Goal: Information Seeking & Learning: Learn about a topic

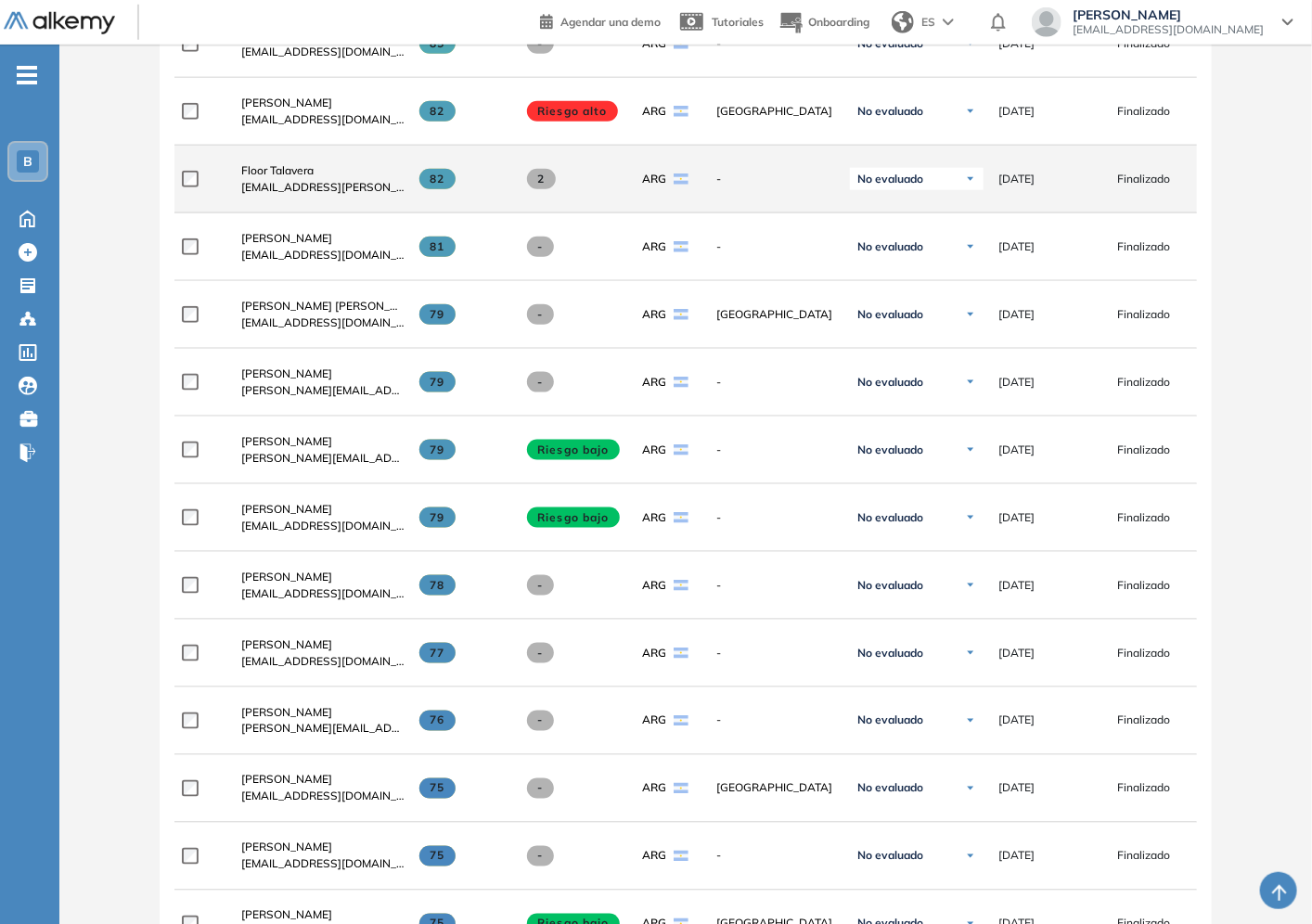
scroll to position [342, 0]
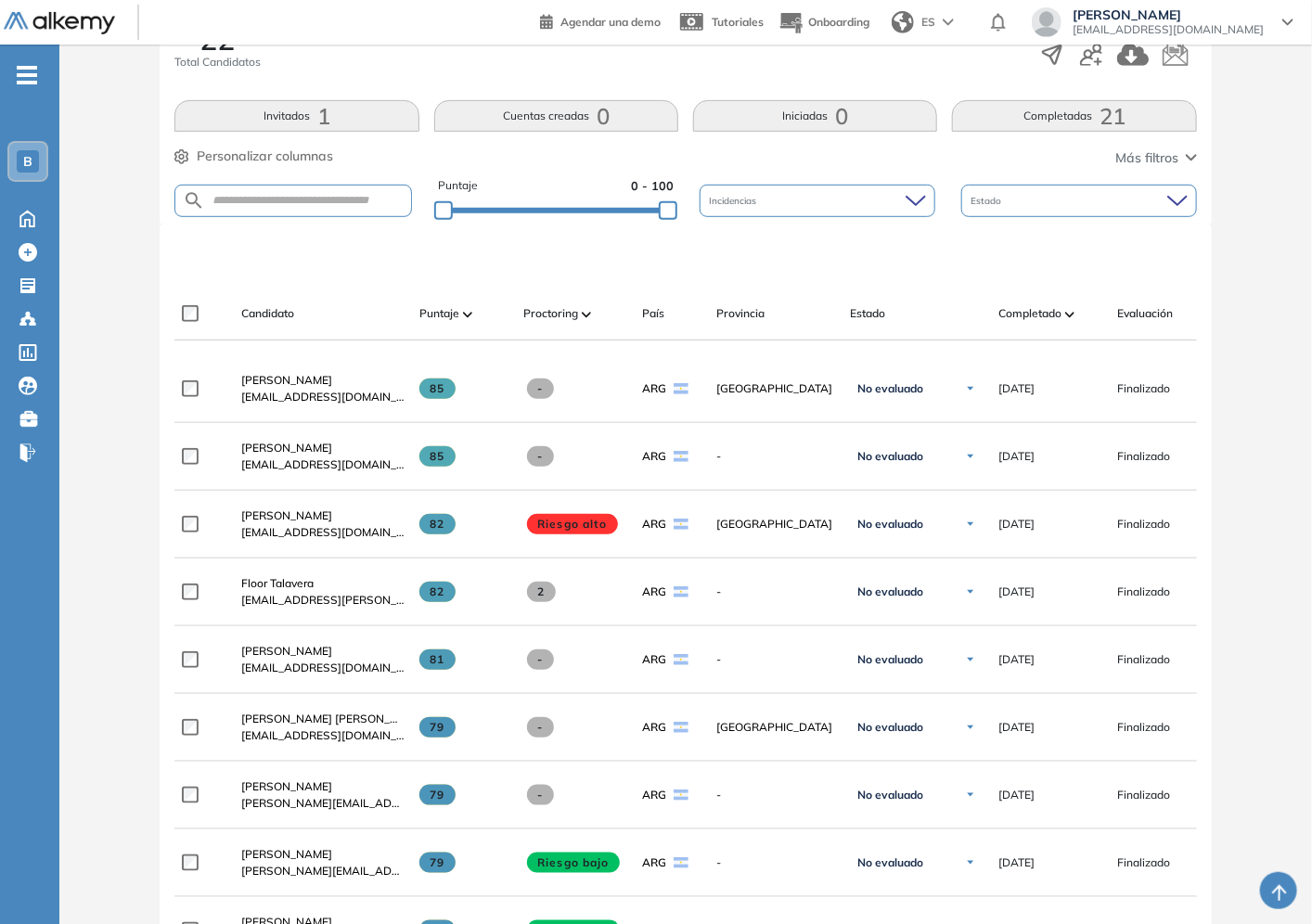
click at [1065, 308] on div "Completado" at bounding box center [1050, 314] width 104 height 22
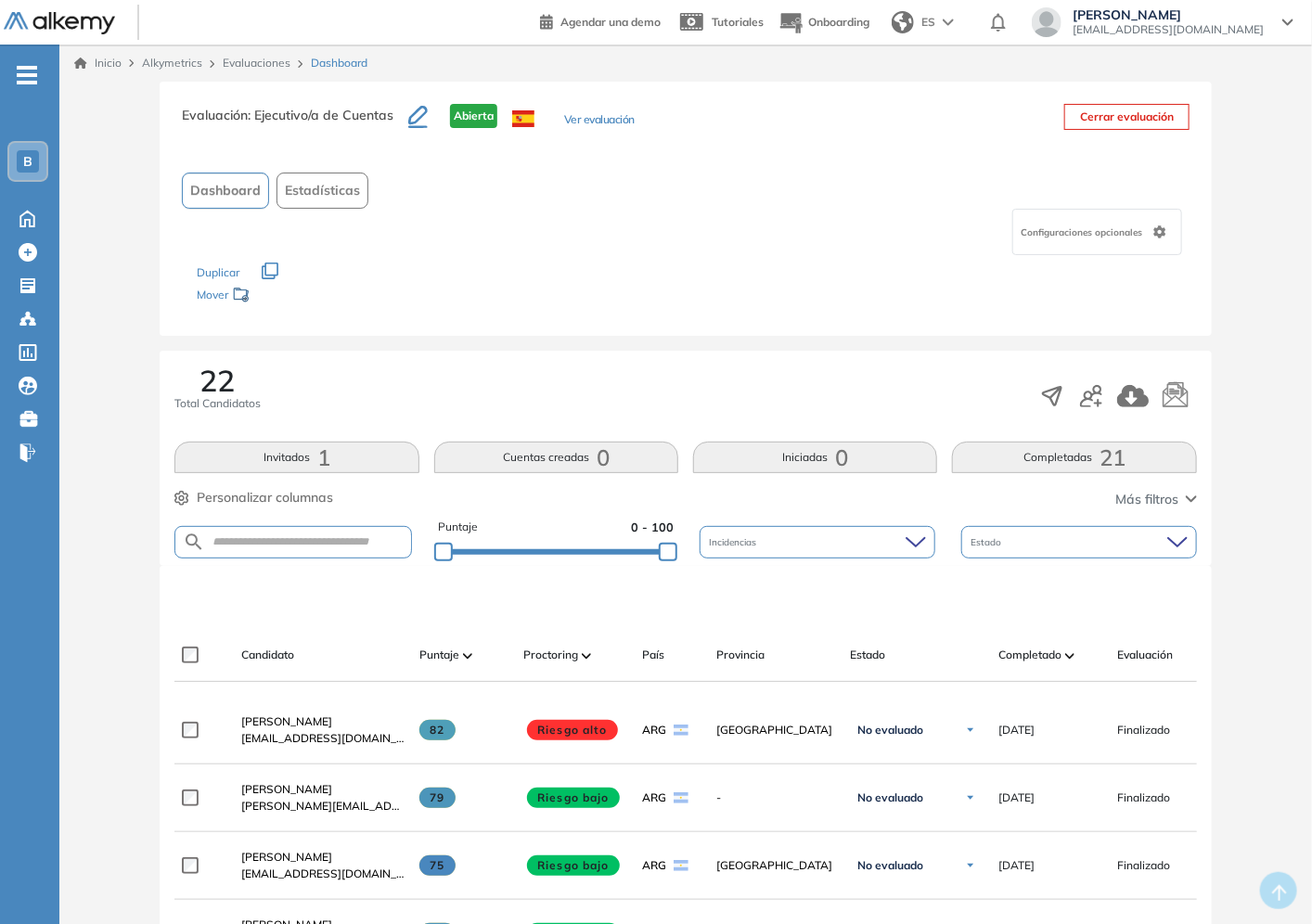
scroll to position [206, 0]
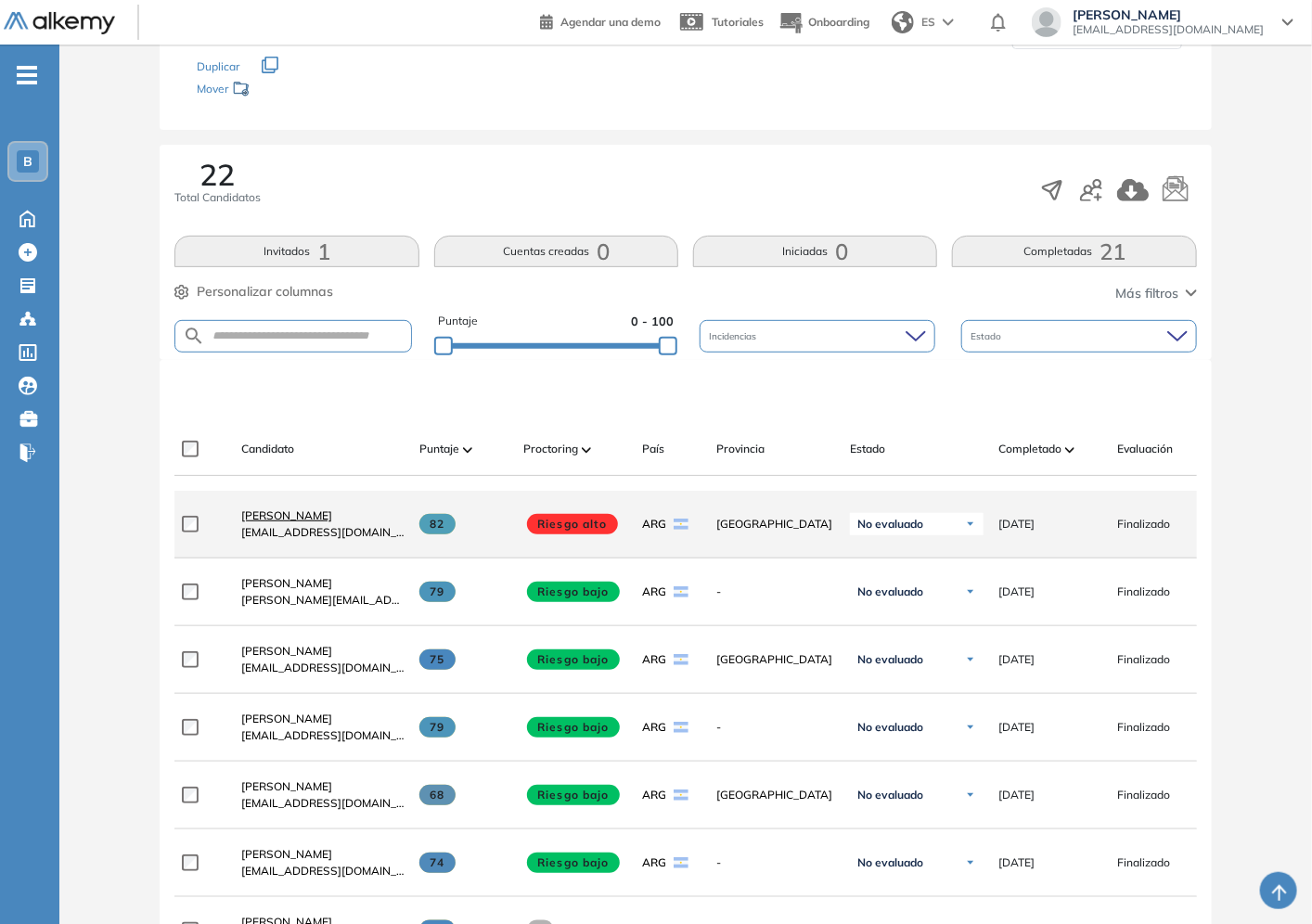
click at [306, 522] on span "[PERSON_NAME]" at bounding box center [287, 515] width 91 height 14
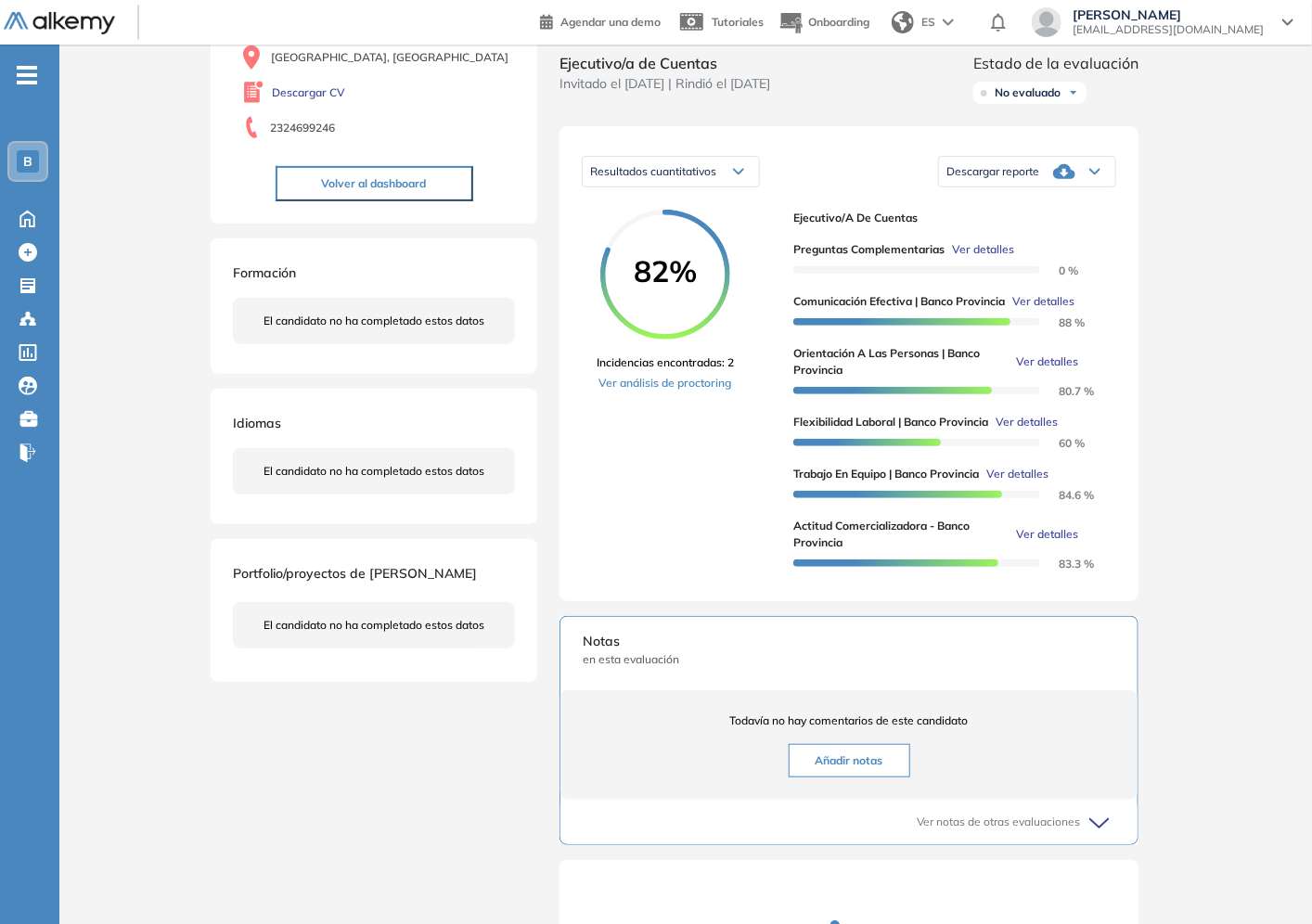
scroll to position [309, 0]
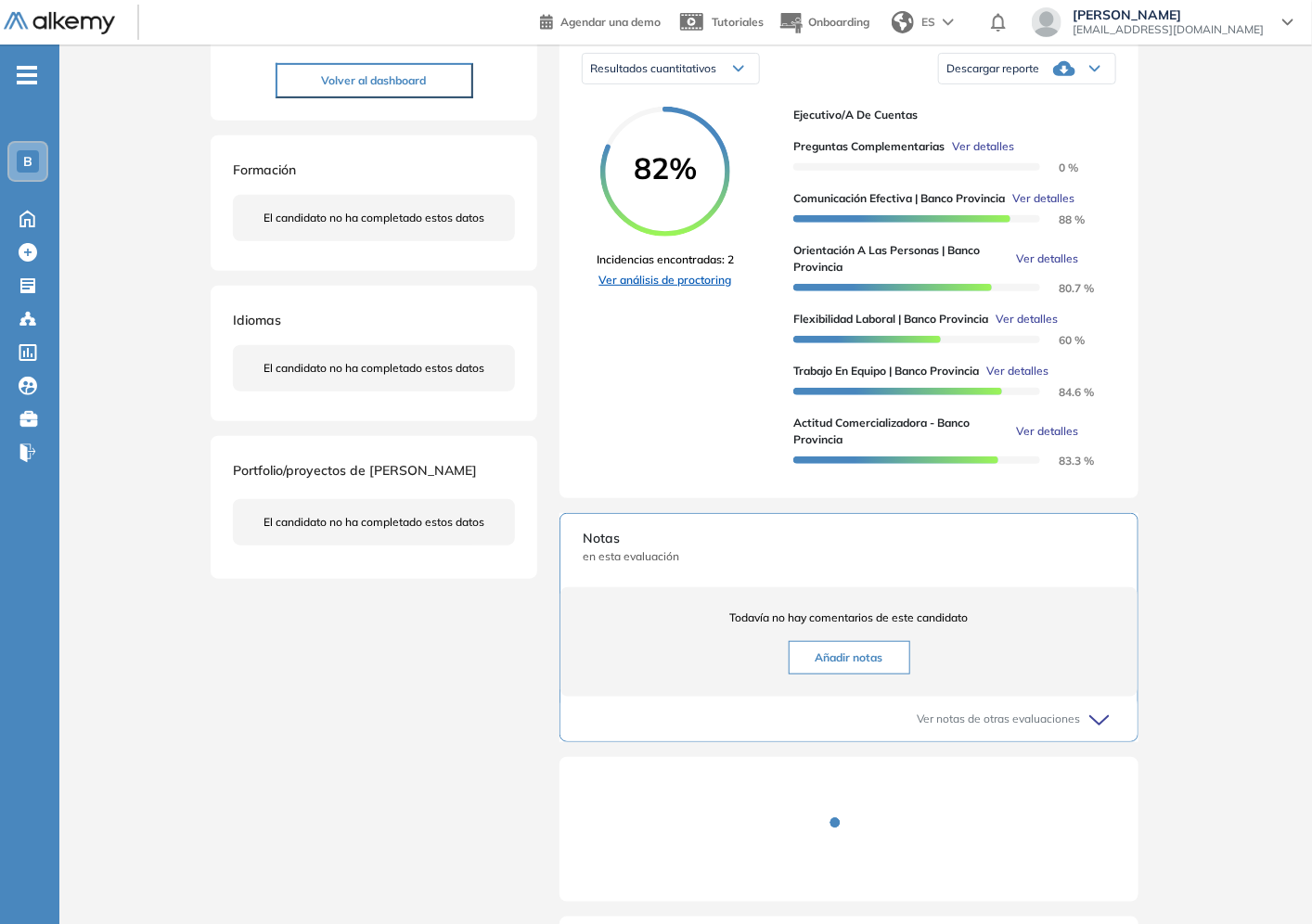
click at [685, 288] on link "Ver análisis de proctoring" at bounding box center [665, 280] width 138 height 17
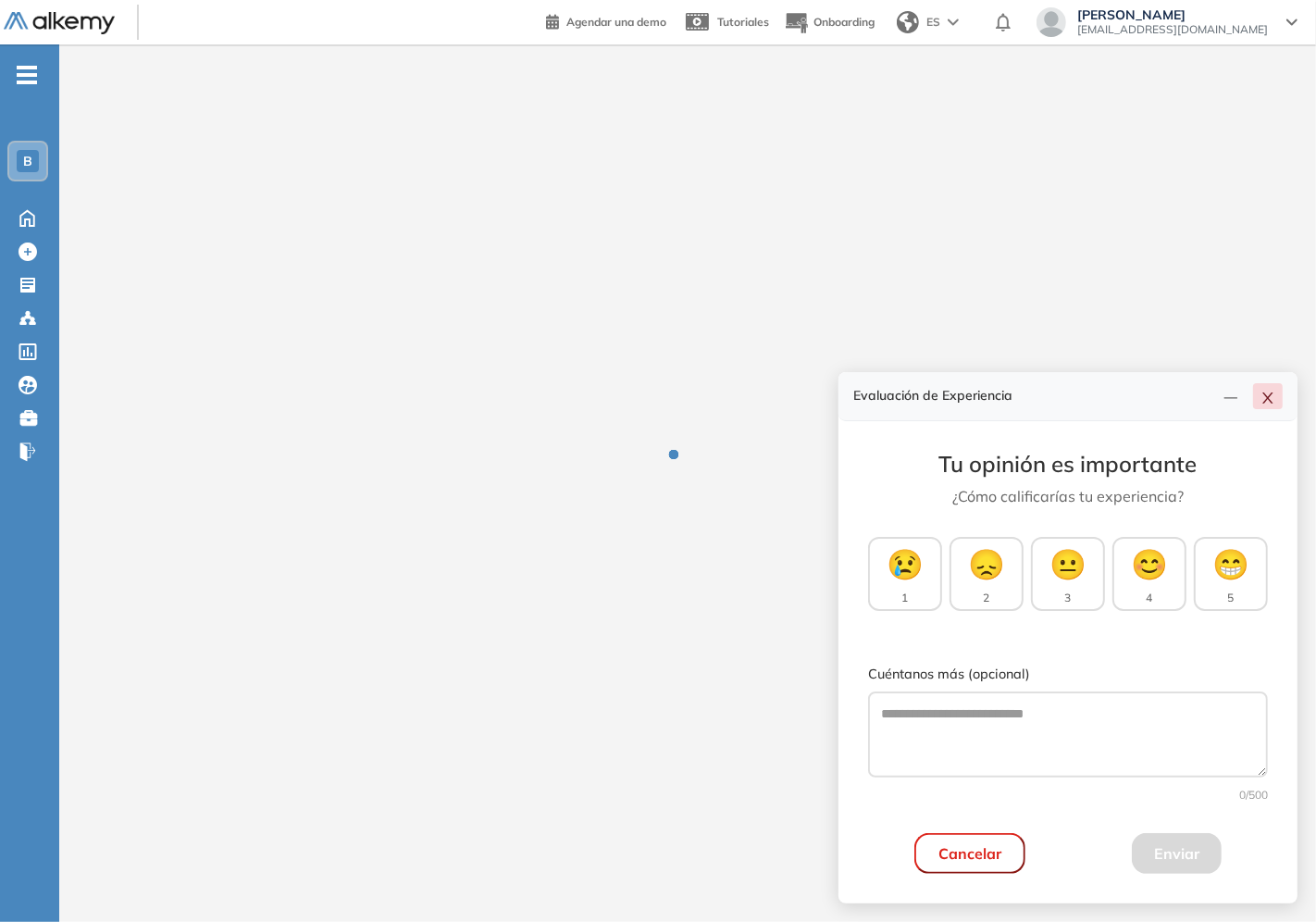
click at [1272, 400] on icon "close" at bounding box center [1267, 398] width 15 height 15
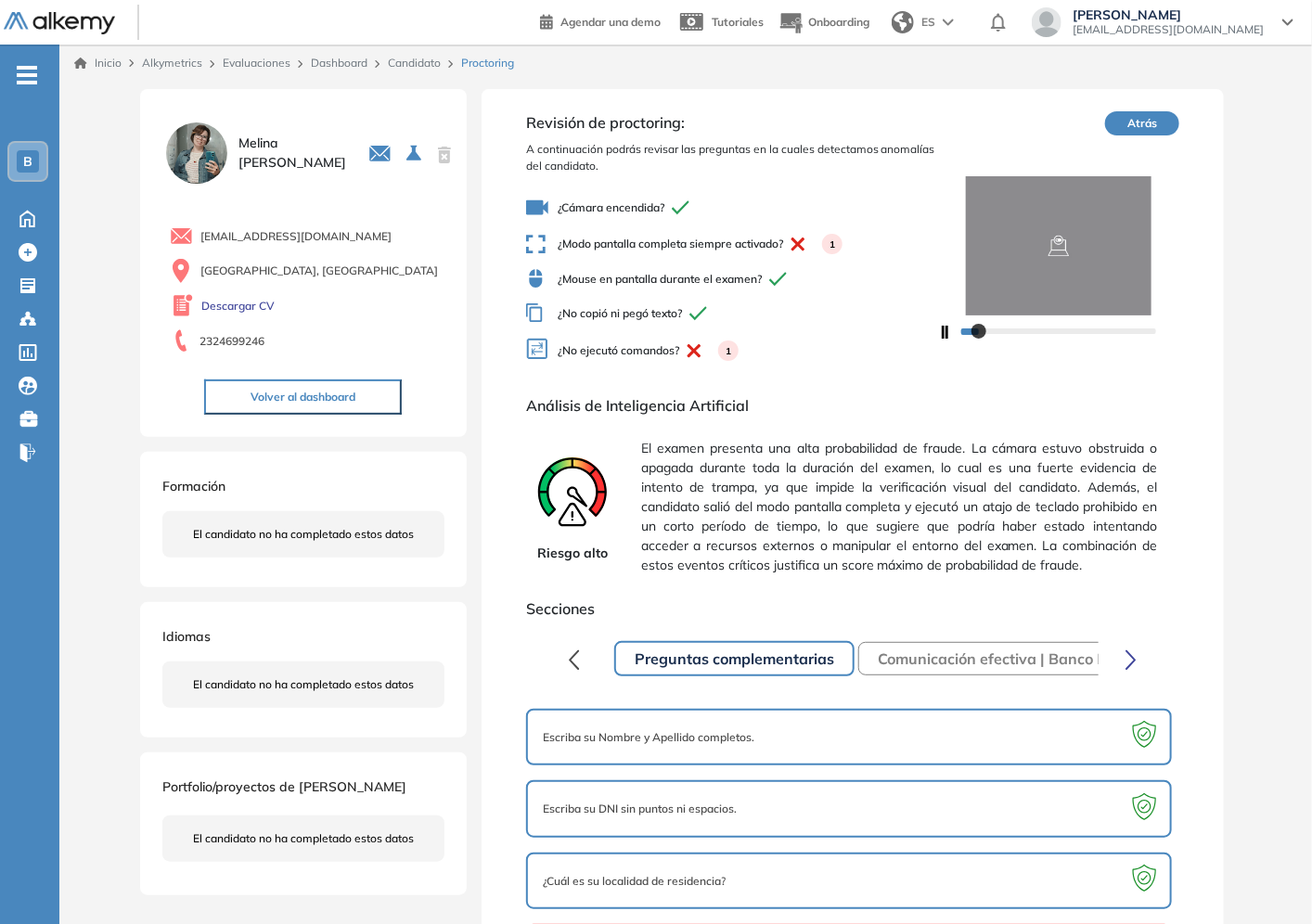
click at [998, 278] on img at bounding box center [1059, 245] width 242 height 139
click at [1104, 295] on img at bounding box center [1059, 245] width 242 height 139
drag, startPoint x: 753, startPoint y: 238, endPoint x: 857, endPoint y: 238, distance: 104.0
click at [857, 238] on span "¿Modo pantalla completa siempre activado? 1" at bounding box center [732, 244] width 412 height 21
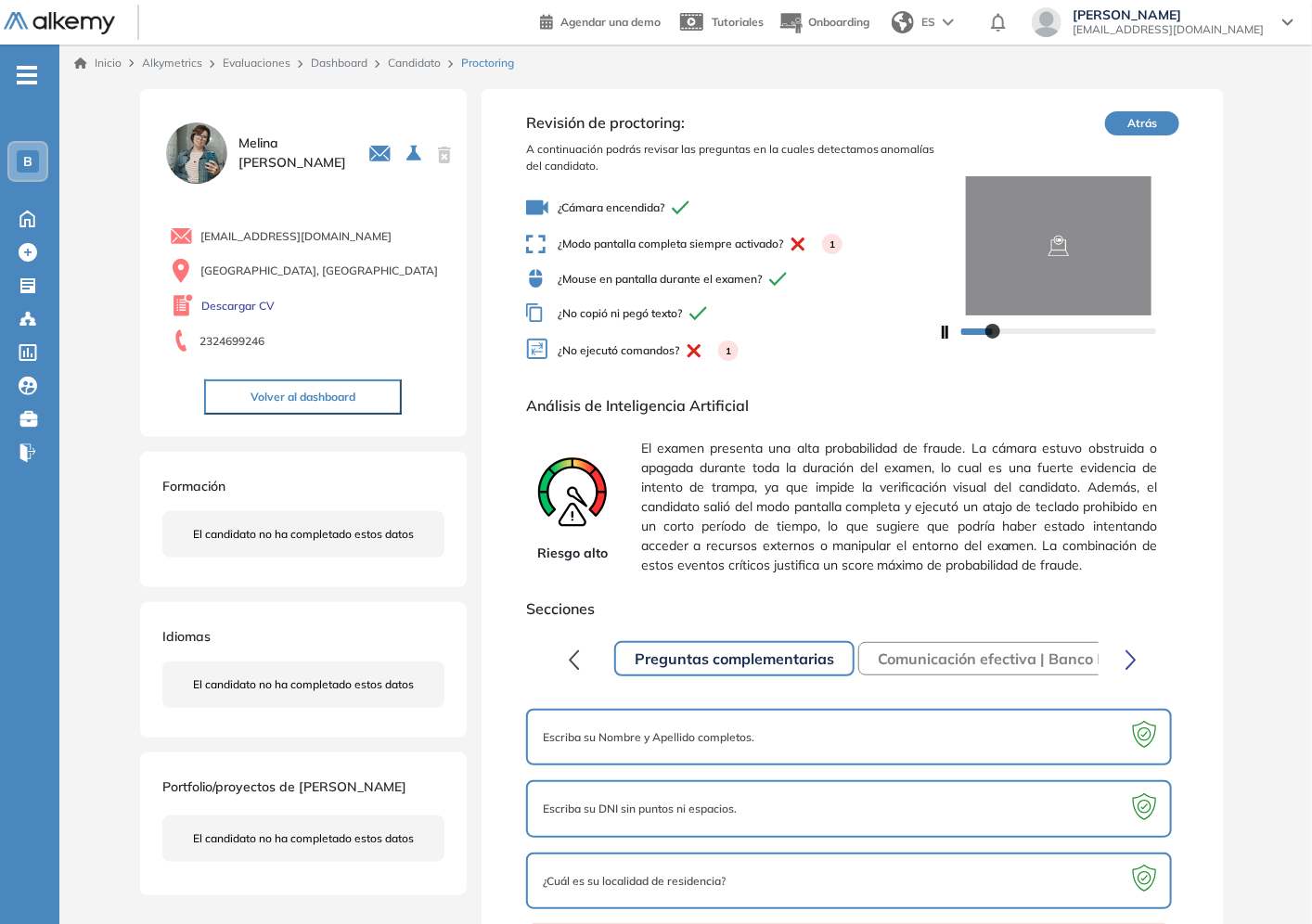
click at [767, 365] on div "¿Cámara encendida? ¿Modo pantalla completa siempre activado? 1 ¿Mouse en pantal…" at bounding box center [732, 280] width 412 height 183
drag, startPoint x: 596, startPoint y: 349, endPoint x: 740, endPoint y: 330, distance: 145.2
click at [740, 330] on div "¿Cámara encendida? ¿Modo pantalla completa siempre activado? 1 ¿Mouse en pantal…" at bounding box center [732, 280] width 412 height 183
click at [749, 352] on span "¿No ejecutó comandos? 1" at bounding box center [732, 351] width 412 height 27
click at [1059, 433] on span "El examen presenta una alta probabilidad de fraude. La cámara estuvo obstruida …" at bounding box center [899, 506] width 516 height 151
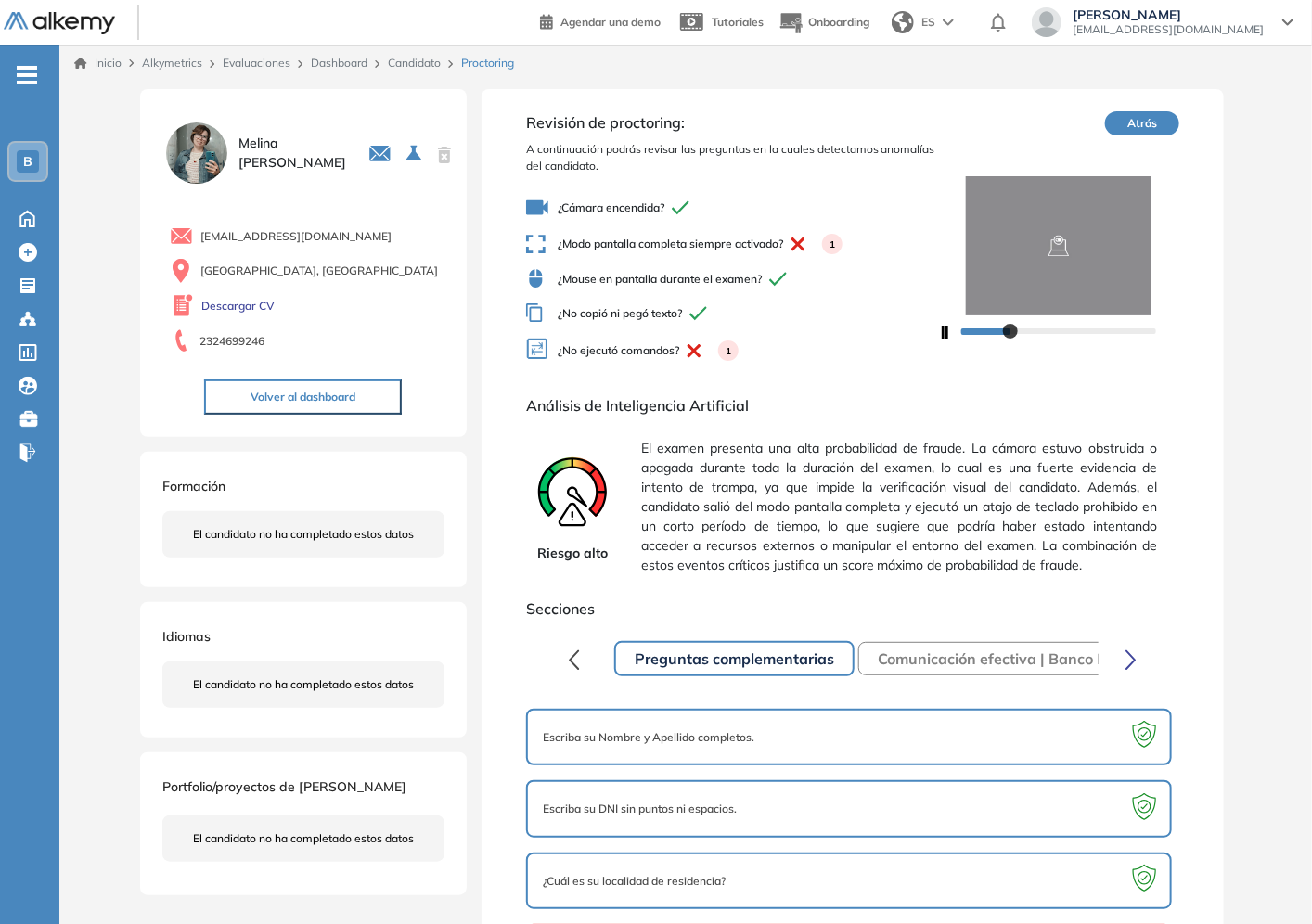
click at [1033, 288] on img at bounding box center [1059, 245] width 242 height 139
click at [886, 489] on span "El examen presenta una alta probabilidad de fraude. La cámara estuvo obstruida …" at bounding box center [899, 506] width 516 height 151
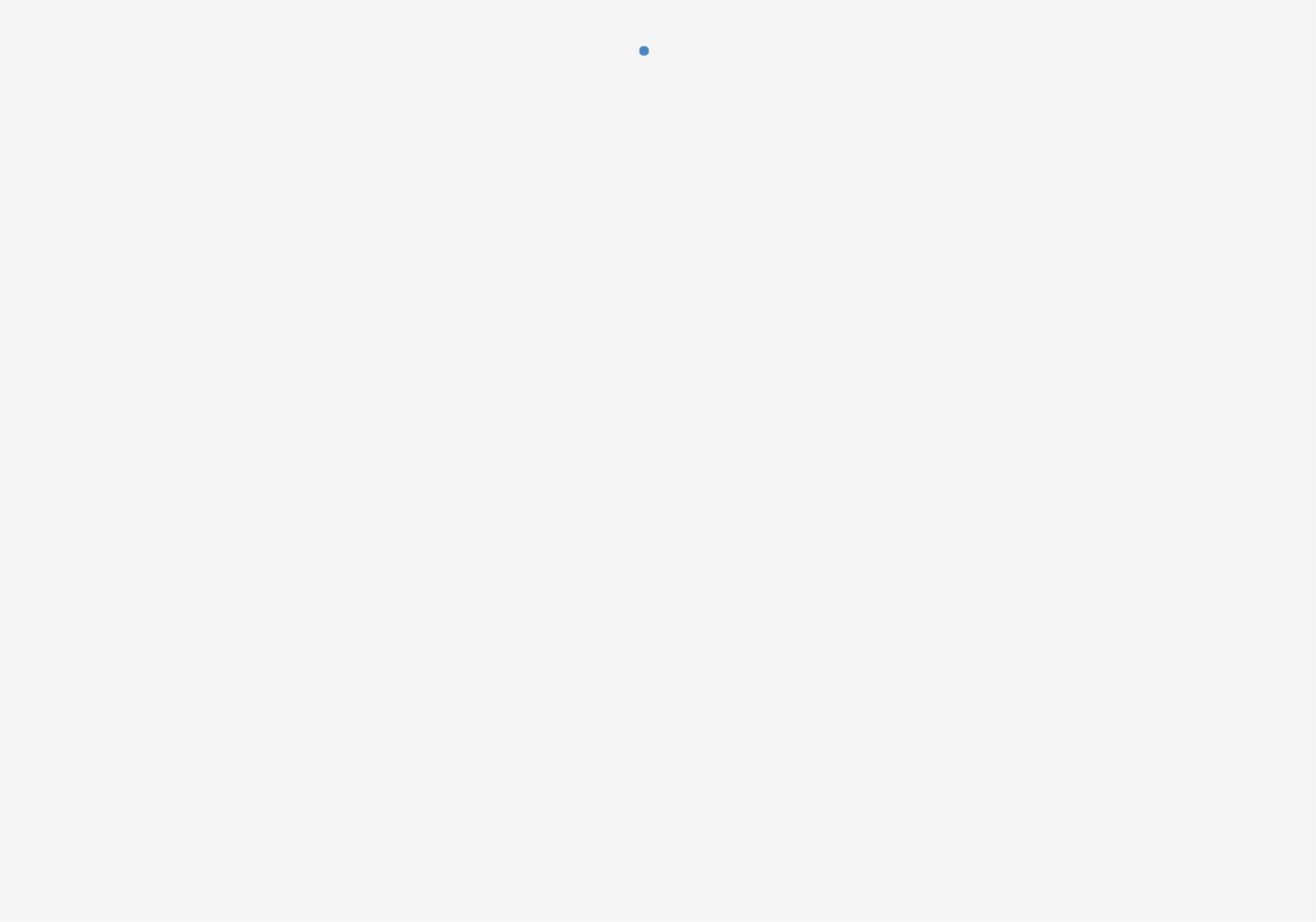
click at [884, 488] on div at bounding box center [658, 461] width 1316 height 922
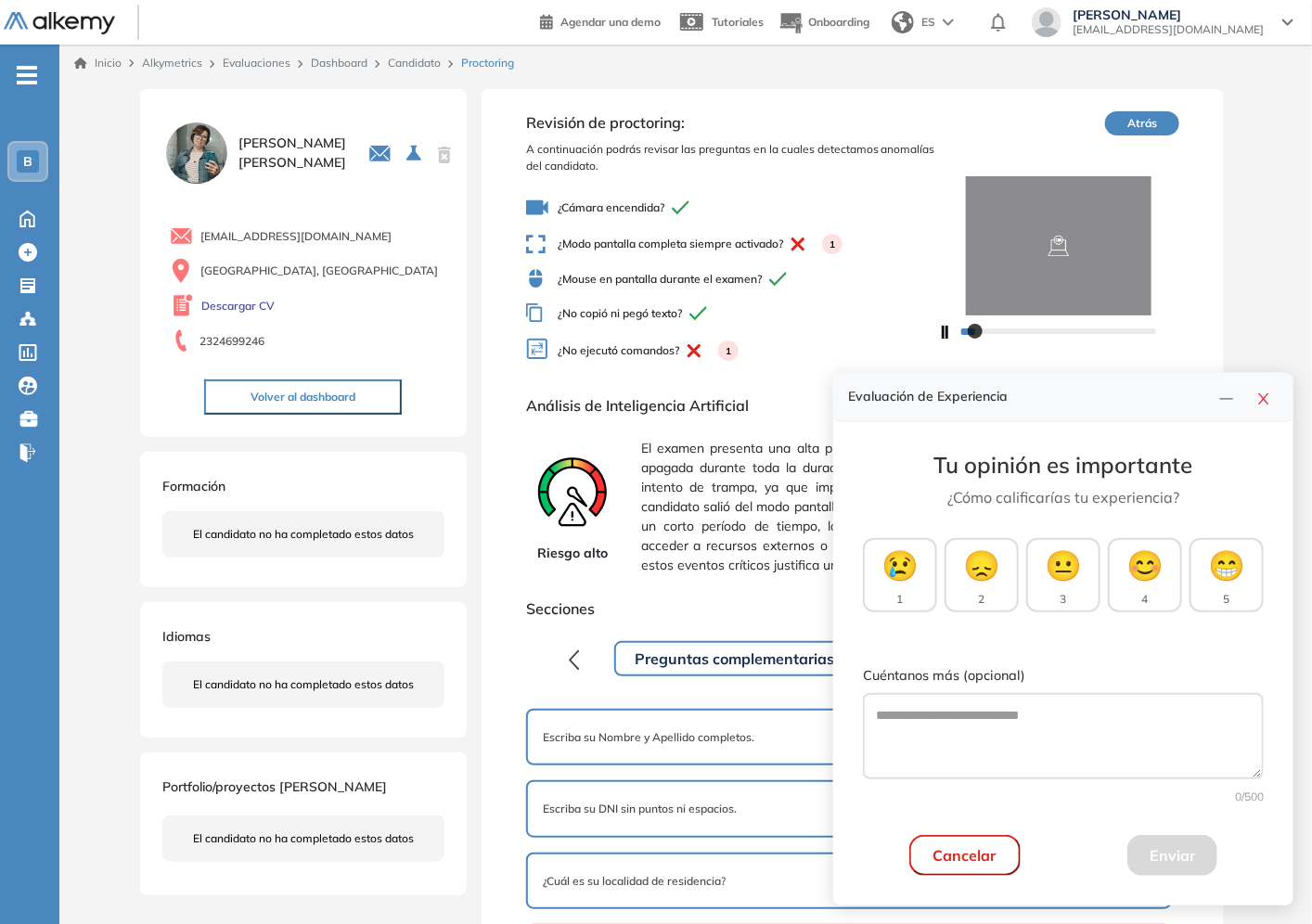
drag, startPoint x: 1256, startPoint y: 327, endPoint x: 1251, endPoint y: 315, distance: 13.0
click at [1251, 315] on div "Melina Ubino 0 . Ejecutivo/a de Cuentas 1 . Posición de Ejecutivo/a de Cuentas …" at bounding box center [685, 547] width 1253 height 931
click at [1264, 401] on icon "close" at bounding box center [1262, 399] width 10 height 11
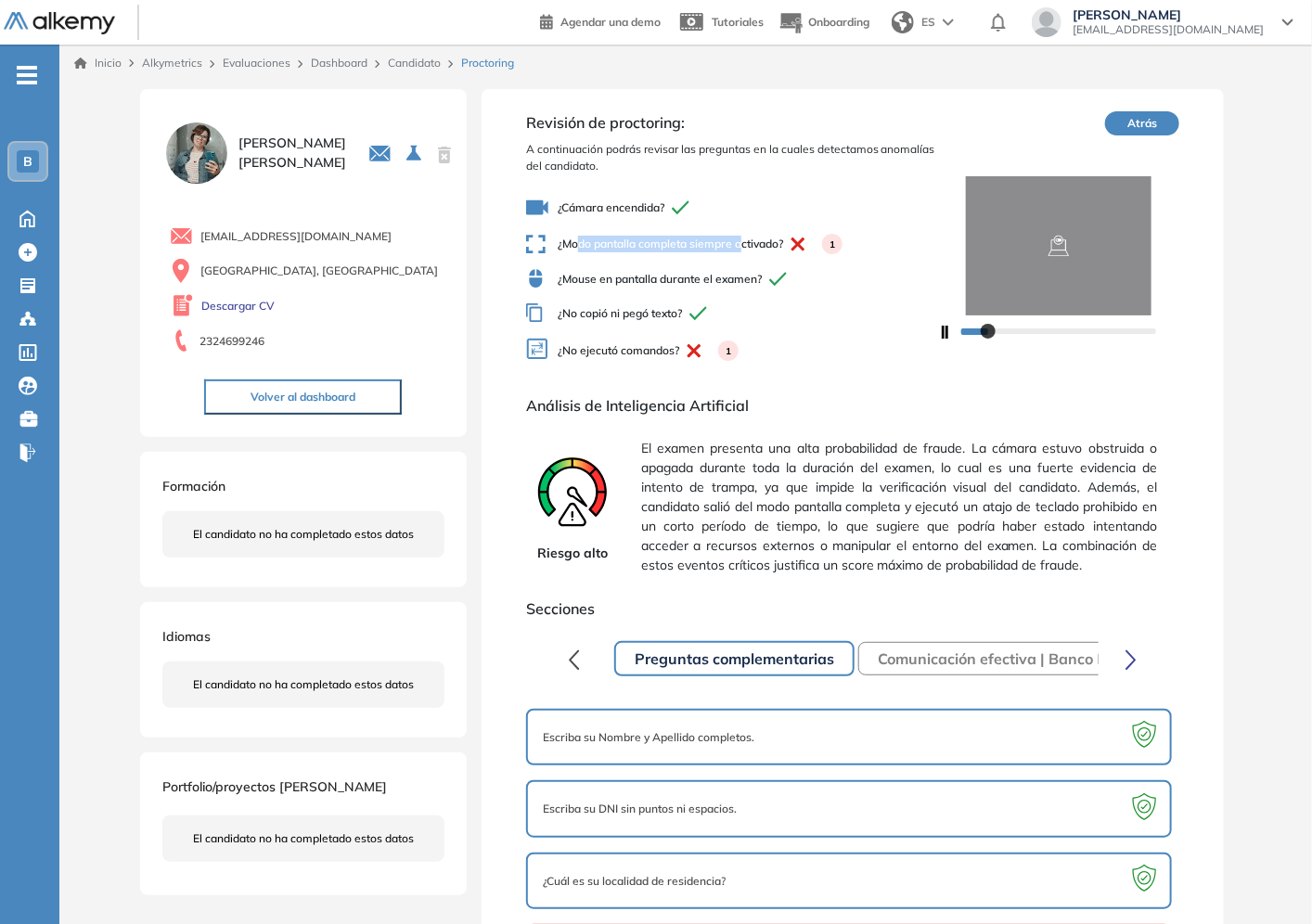
drag, startPoint x: 576, startPoint y: 242, endPoint x: 749, endPoint y: 248, distance: 173.1
click at [749, 248] on span "¿Modo pantalla completa siempre activado? 1" at bounding box center [732, 244] width 412 height 21
drag, startPoint x: 730, startPoint y: 307, endPoint x: 721, endPoint y: 299, distance: 12.0
click at [729, 306] on span "¿No copió ni pegó texto?" at bounding box center [732, 313] width 412 height 20
drag, startPoint x: 689, startPoint y: 221, endPoint x: 701, endPoint y: 224, distance: 12.4
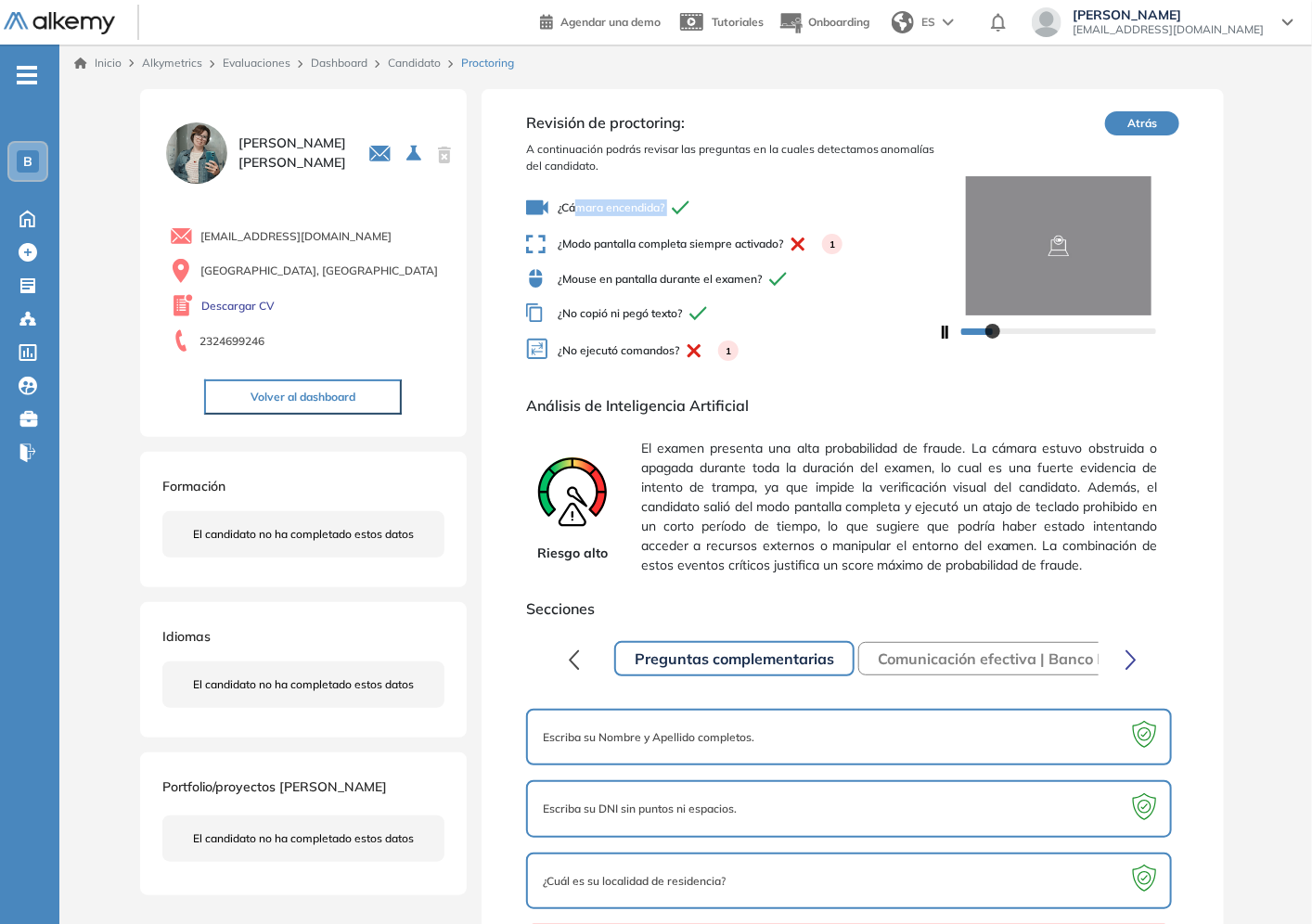
click at [701, 224] on div "¿Cámara encendida? ¿Modo pantalla completa siempre activado? 1 ¿Mouse en pantal…" at bounding box center [732, 280] width 412 height 183
click at [977, 344] on div at bounding box center [1059, 330] width 242 height 30
click at [609, 327] on div "¿Cámara encendida? ¿Modo pantalla completa siempre activado? 1 ¿Mouse en pantal…" at bounding box center [732, 280] width 412 height 183
drag, startPoint x: 515, startPoint y: 223, endPoint x: 748, endPoint y: 247, distance: 234.2
click at [748, 247] on div "Revisión de proctoring: A continuación podrás revisar las preguntas en la cuale…" at bounding box center [852, 547] width 743 height 917
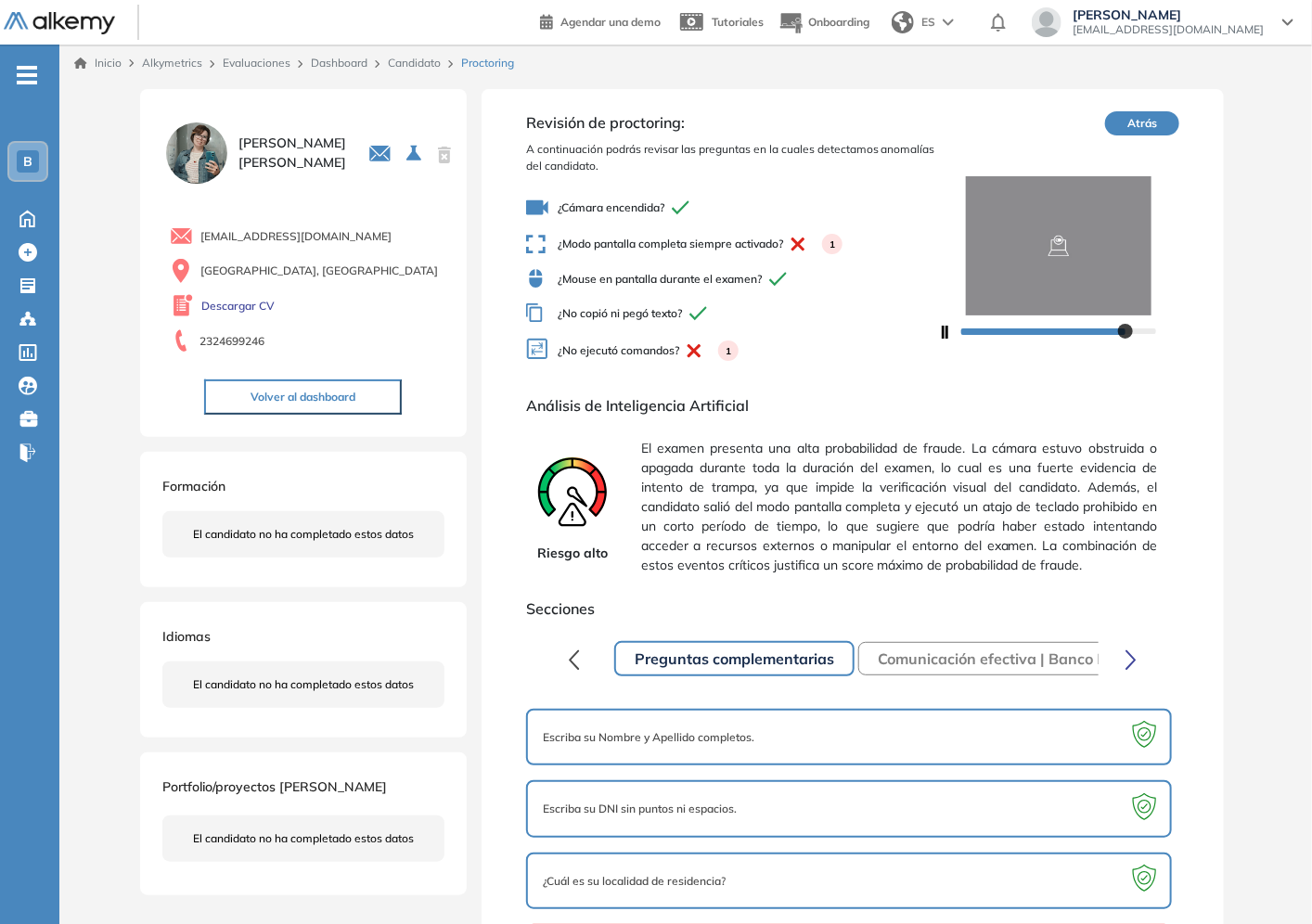
click at [745, 271] on span "¿Mouse en pantalla durante el examen?" at bounding box center [732, 278] width 412 height 20
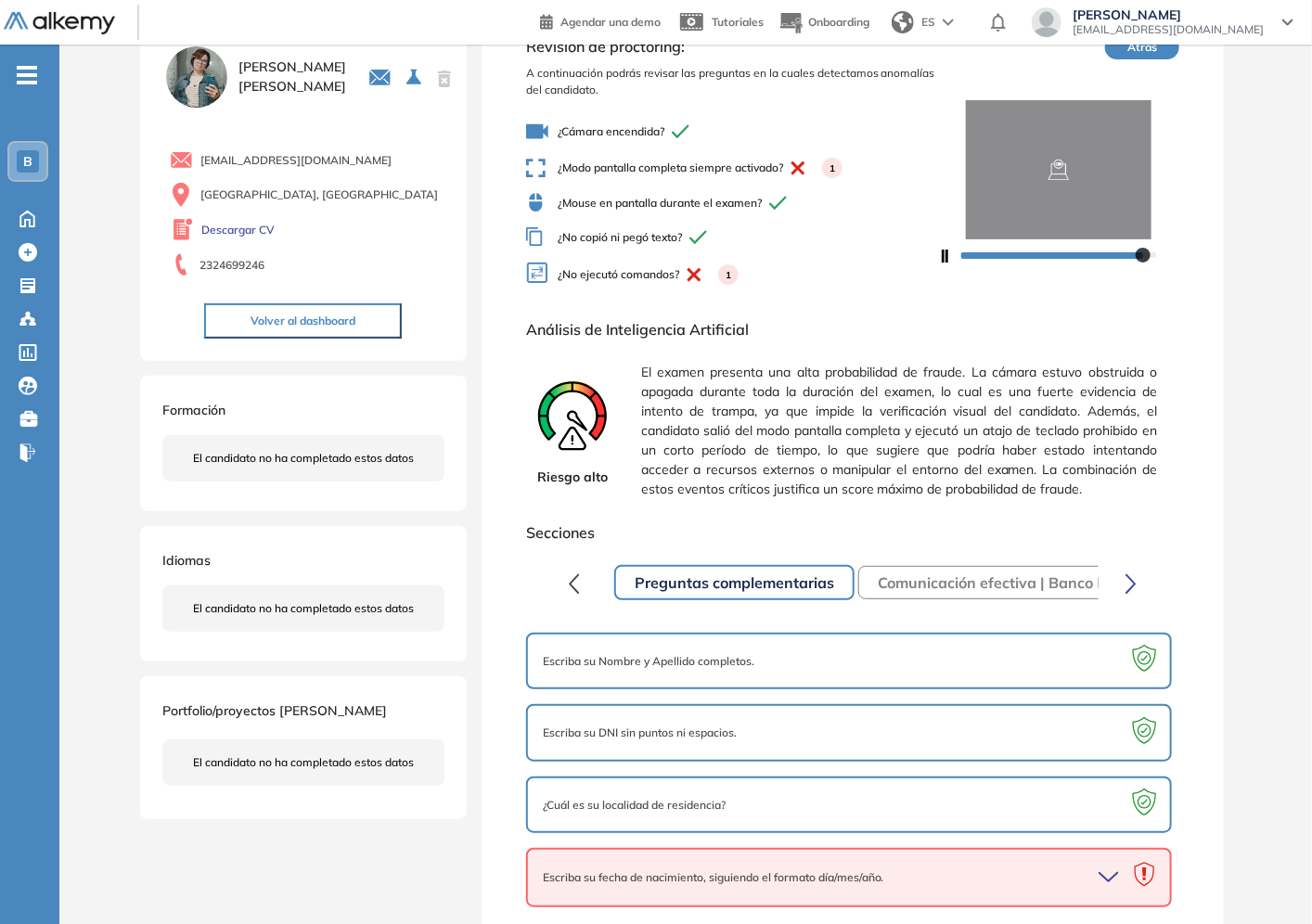
click at [1099, 864] on icon "button" at bounding box center [1112, 877] width 26 height 26
click at [1251, 785] on div "Melina Ubino 0 . Ejecutivo/a de Cuentas 1 . Posición de Ejecutivo/a de Cuentas …" at bounding box center [685, 471] width 1253 height 931
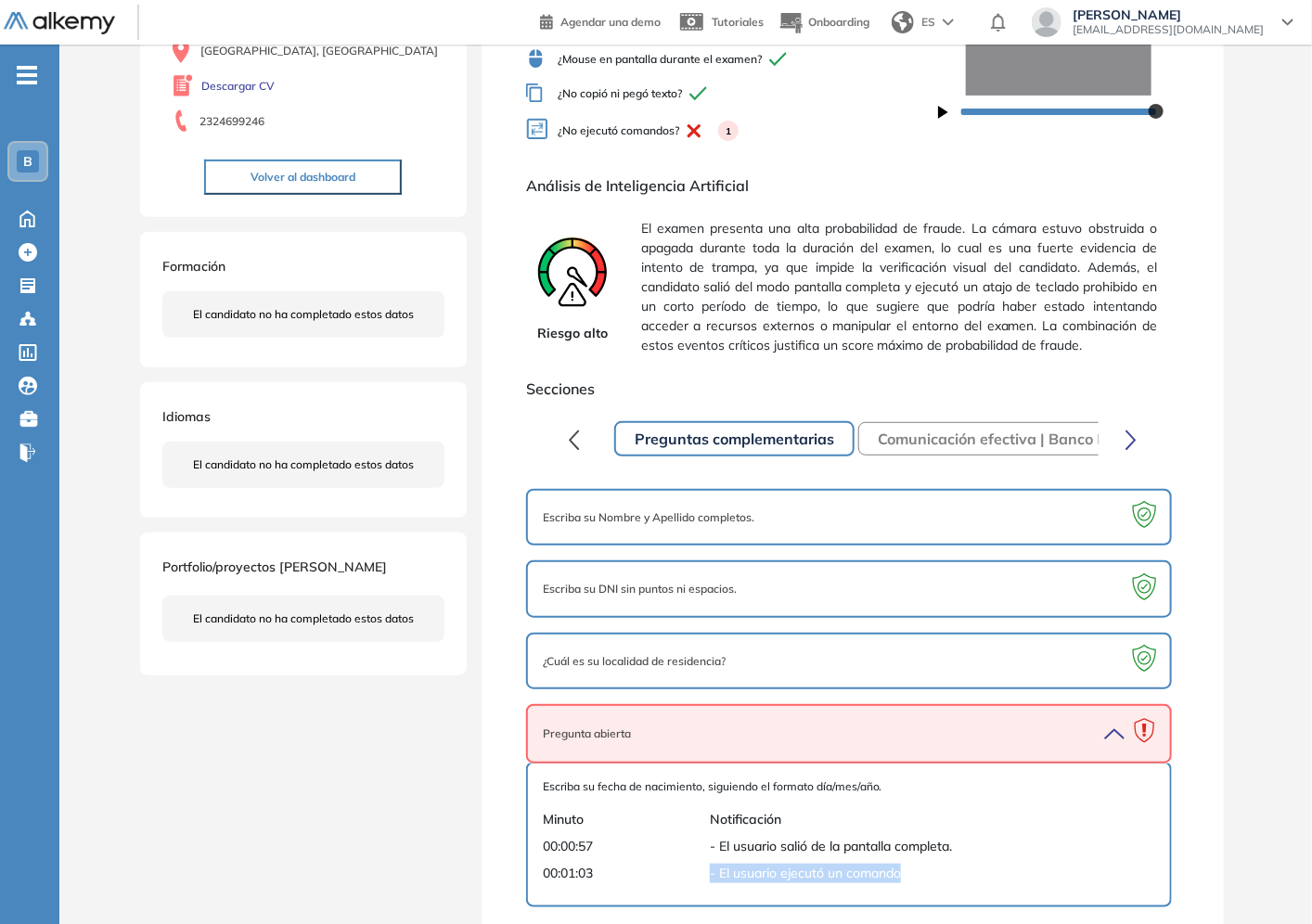
drag, startPoint x: 710, startPoint y: 846, endPoint x: 913, endPoint y: 859, distance: 203.4
click at [913, 859] on div "Escriba su fecha de nacimiento, siguiendo el formato día/mes/año. Minuto Notifi…" at bounding box center [849, 834] width 612 height 112
click at [913, 863] on span "- El usuario ejecutó un comando" at bounding box center [914, 873] width 408 height 20
click at [942, 863] on div "00:01:03 - El usuario ejecutó un comando" at bounding box center [849, 873] width 612 height 20
click at [942, 863] on span "- El usuario ejecutó un comando" at bounding box center [914, 873] width 408 height 20
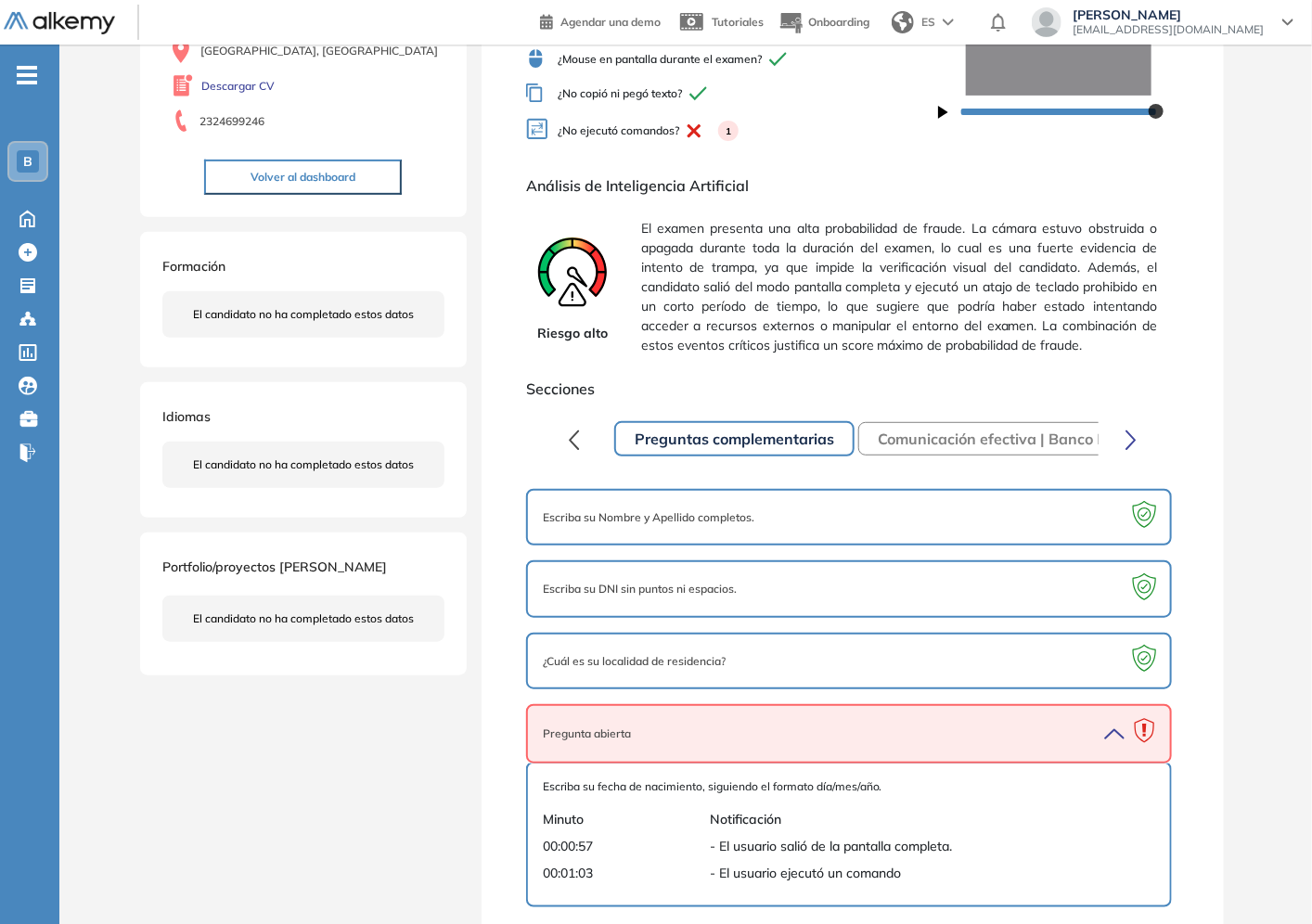
click at [1109, 722] on icon "button" at bounding box center [1112, 734] width 26 height 26
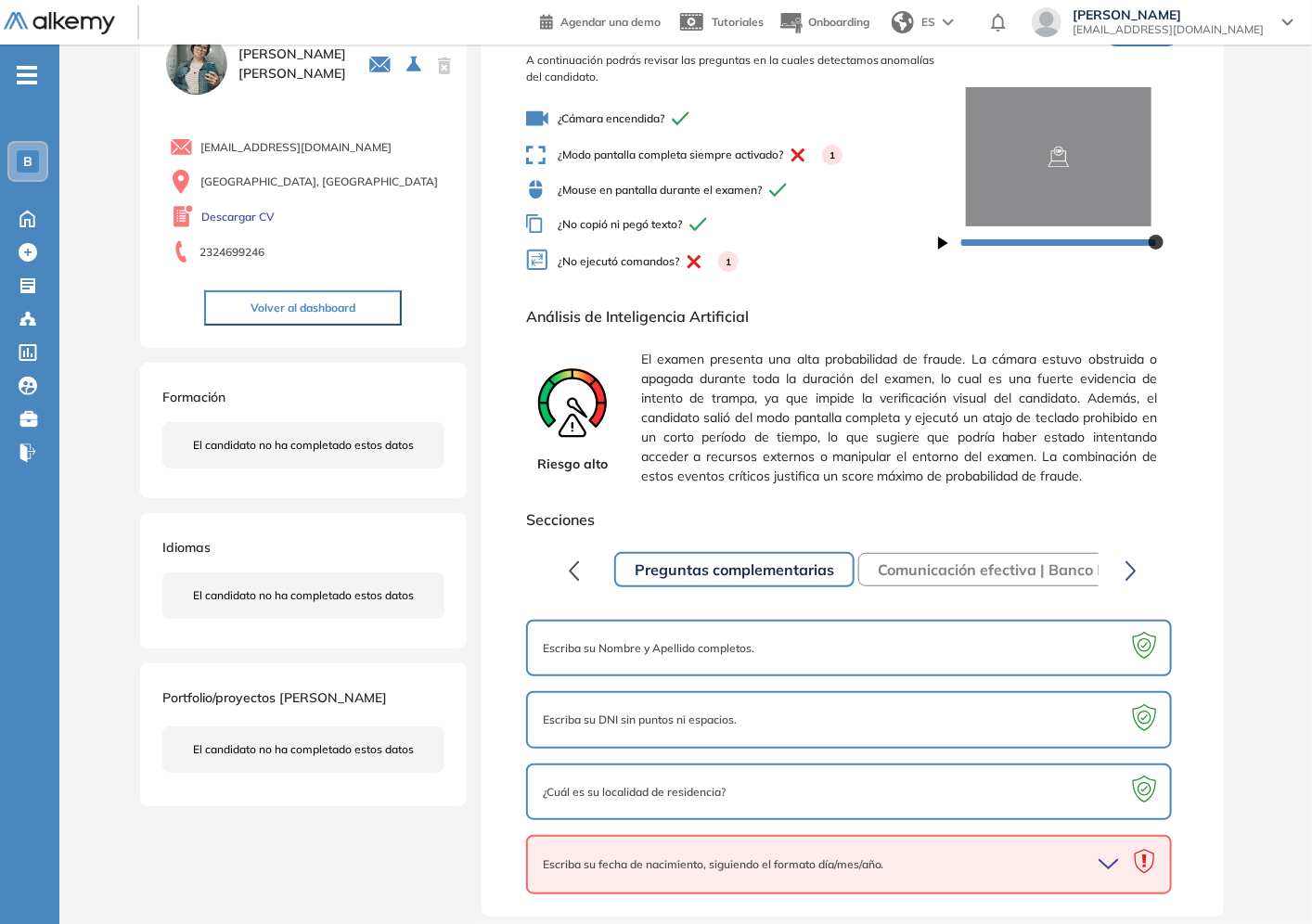
scroll to position [76, 0]
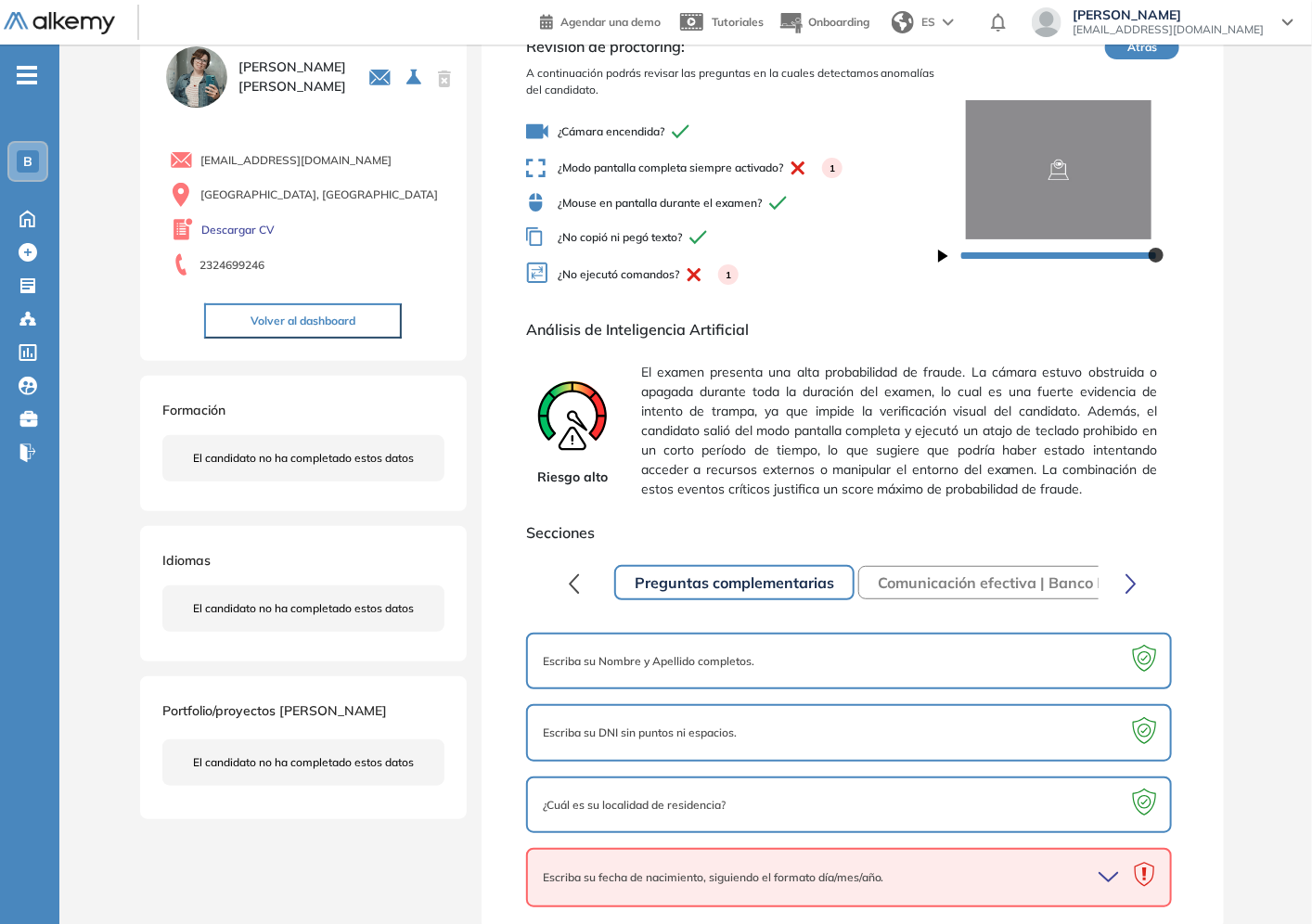
click at [1133, 577] on icon "button" at bounding box center [1131, 583] width 11 height 22
click at [815, 585] on button "Comunicación efectiva | Banco Provincia" at bounding box center [775, 582] width 324 height 34
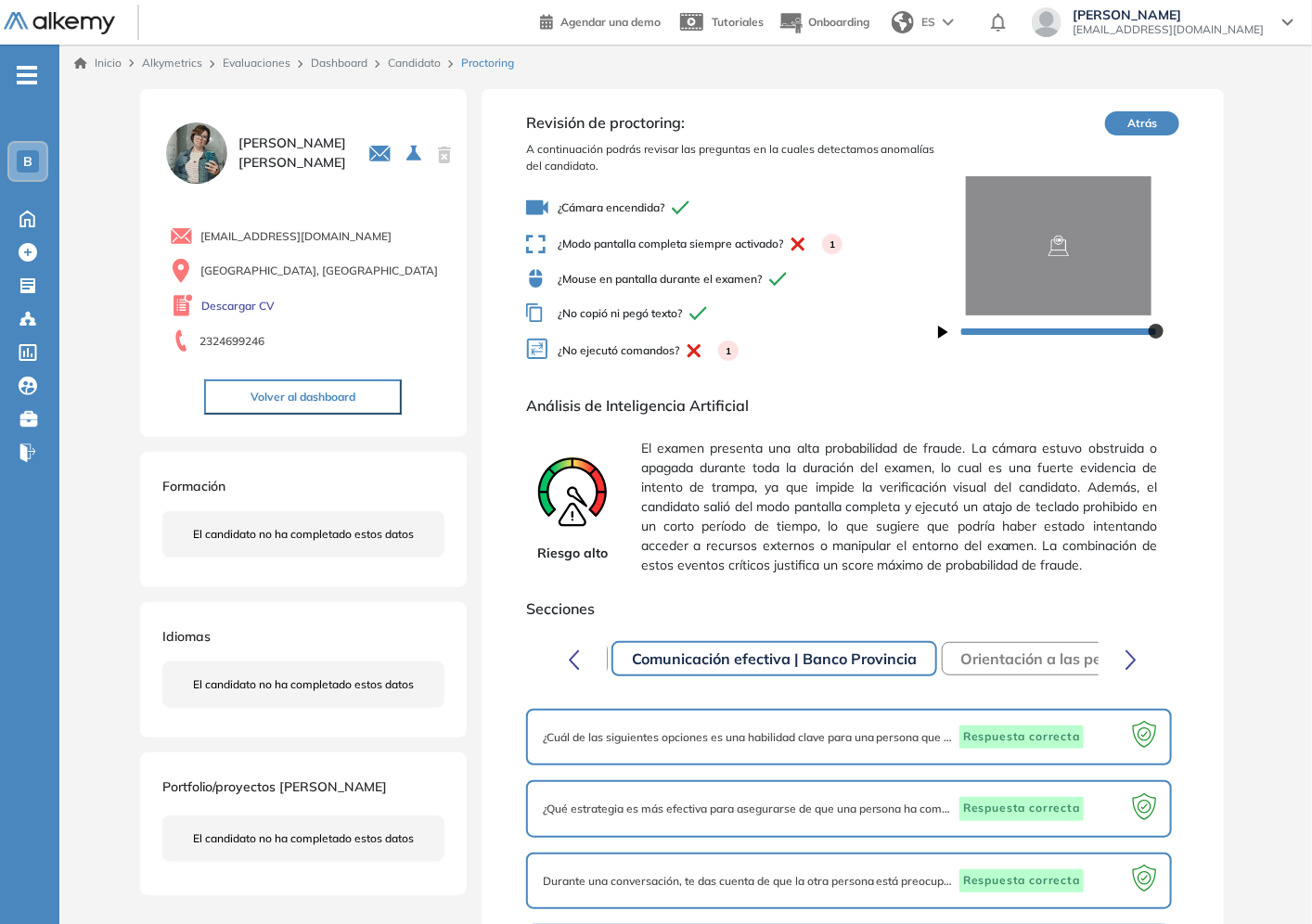
scroll to position [142, 0]
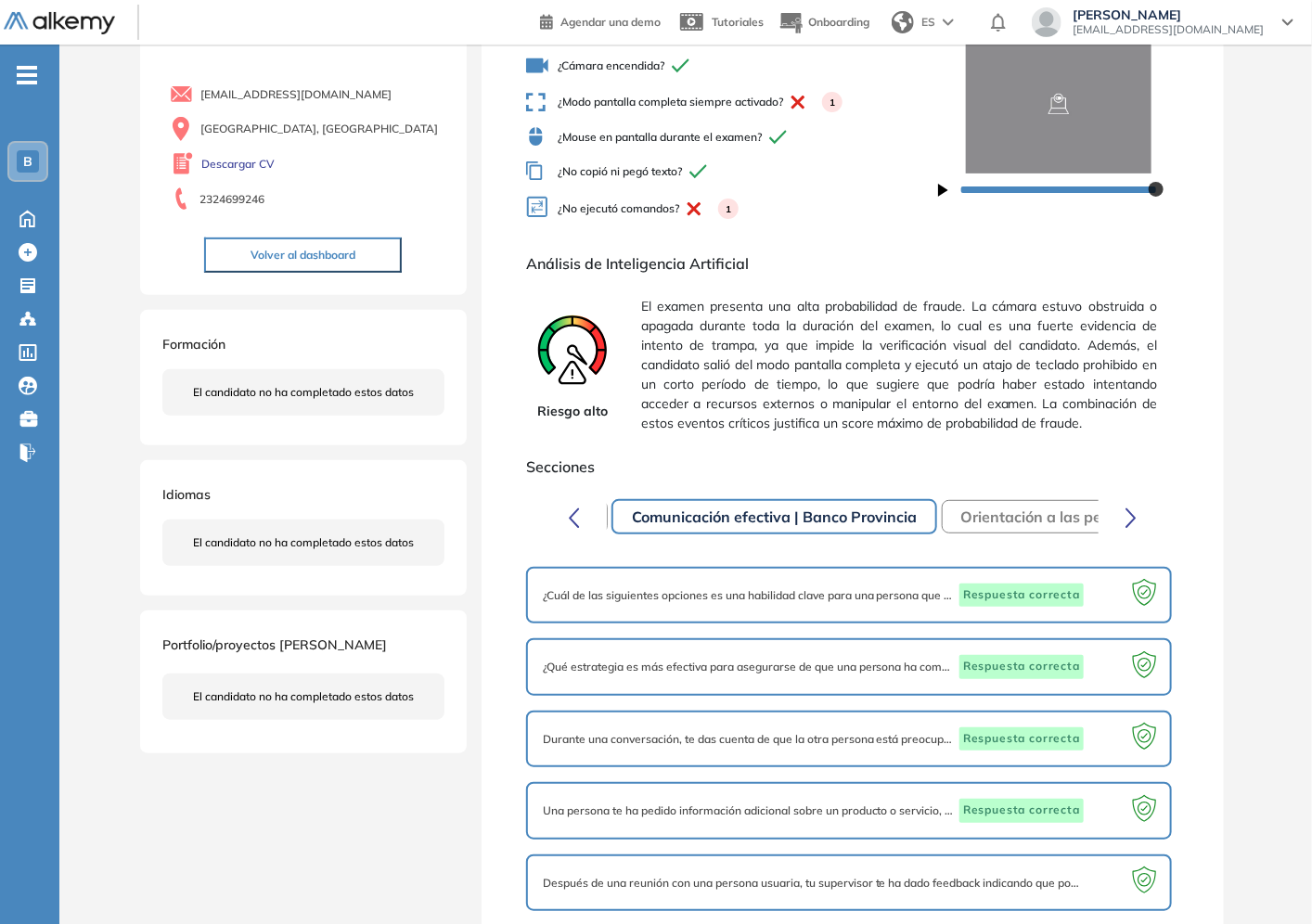
click at [577, 521] on icon "button" at bounding box center [574, 518] width 11 height 22
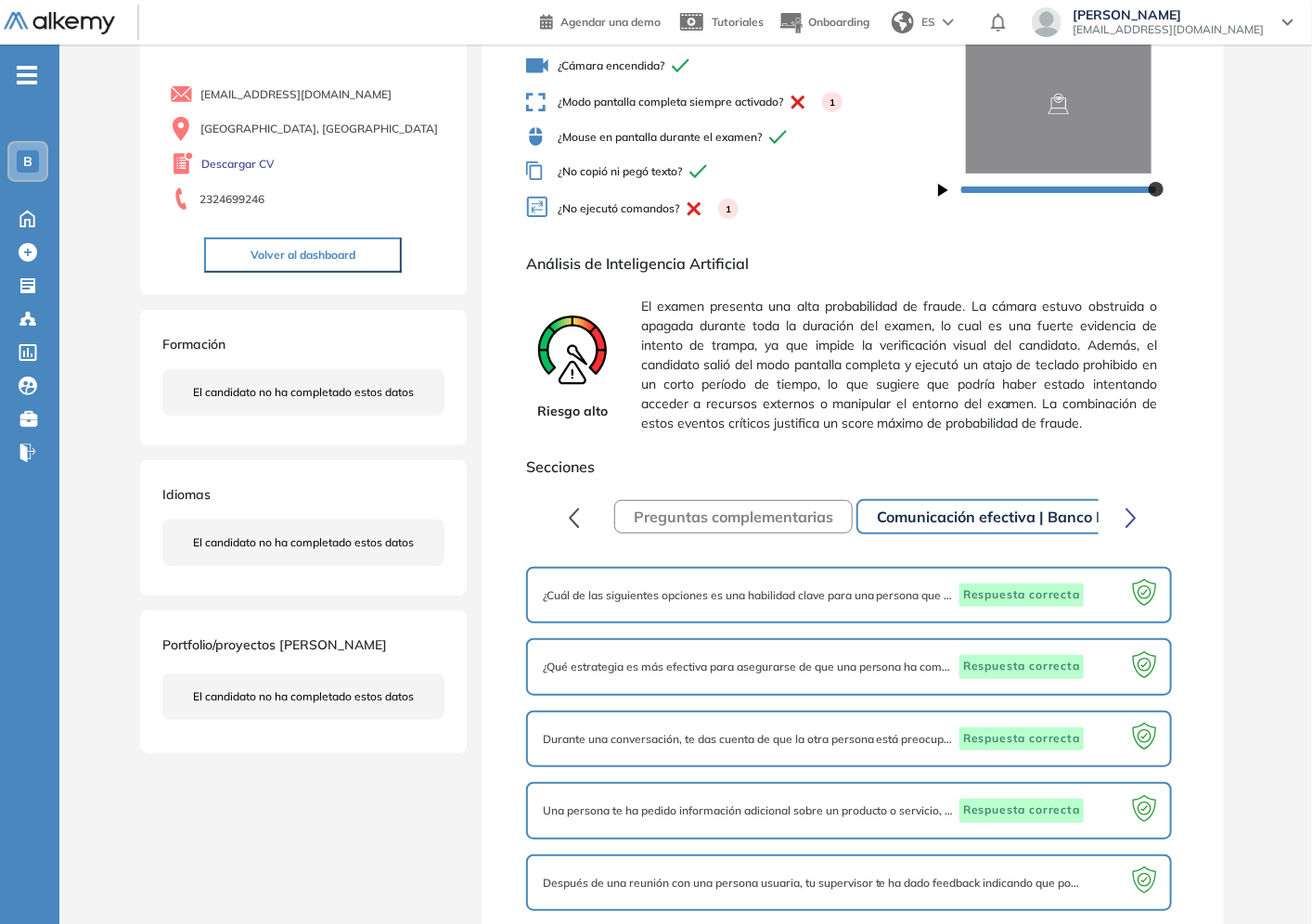
scroll to position [89, 0]
click at [1128, 521] on icon "button" at bounding box center [1131, 518] width 11 height 22
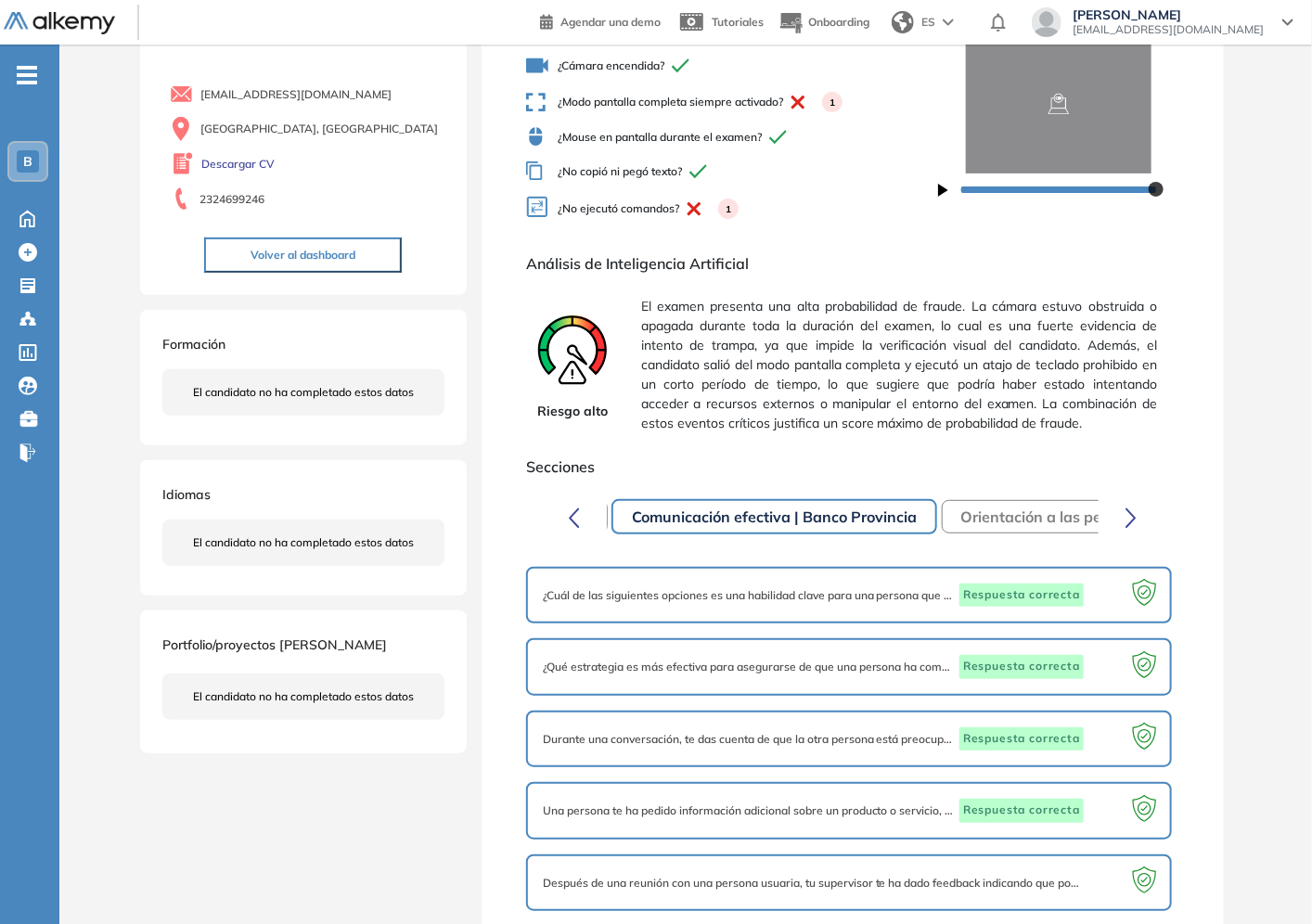
click at [1060, 523] on button "Orientación a las personas | Banco Provincia" at bounding box center [1118, 517] width 353 height 34
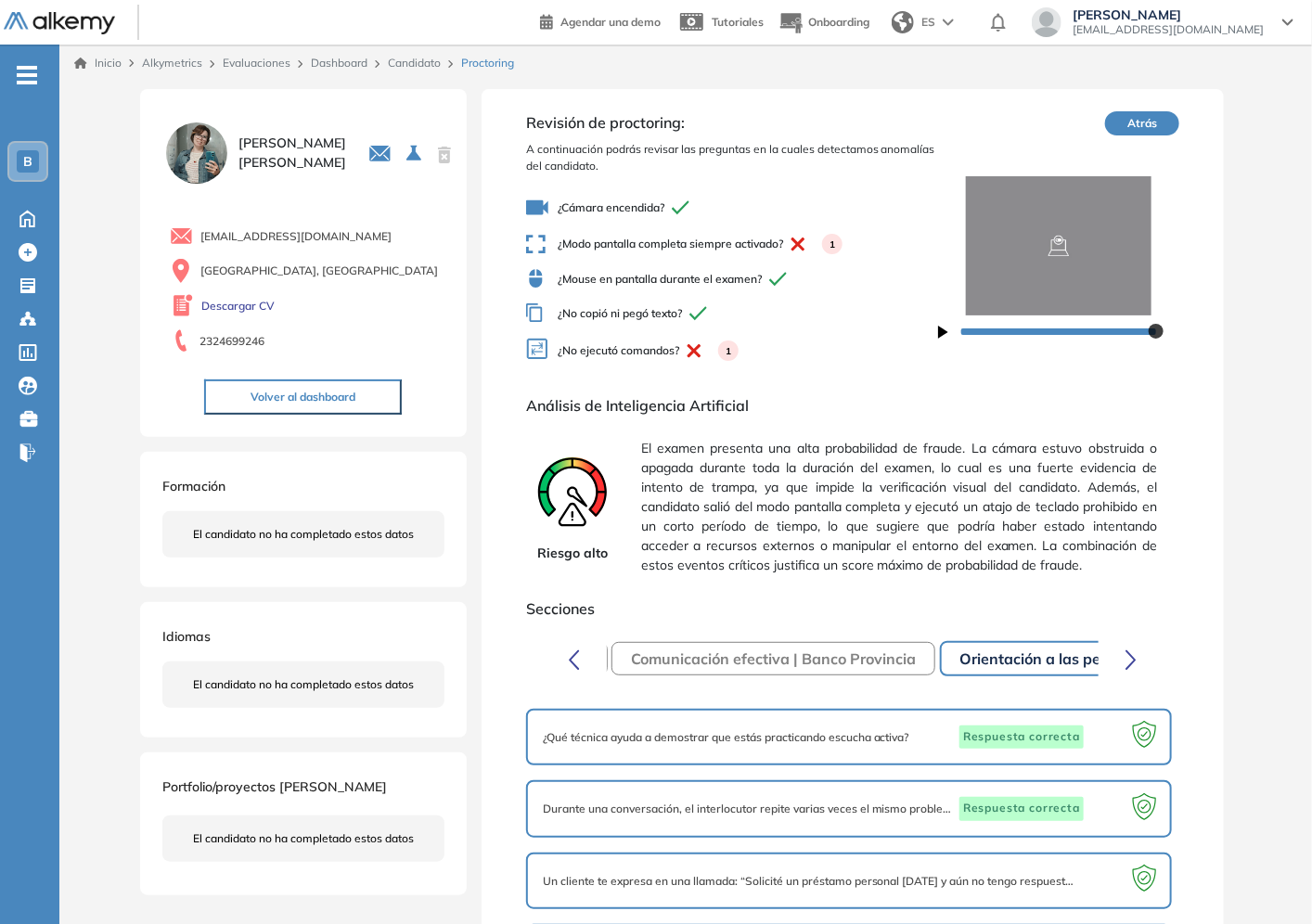
scroll to position [142, 0]
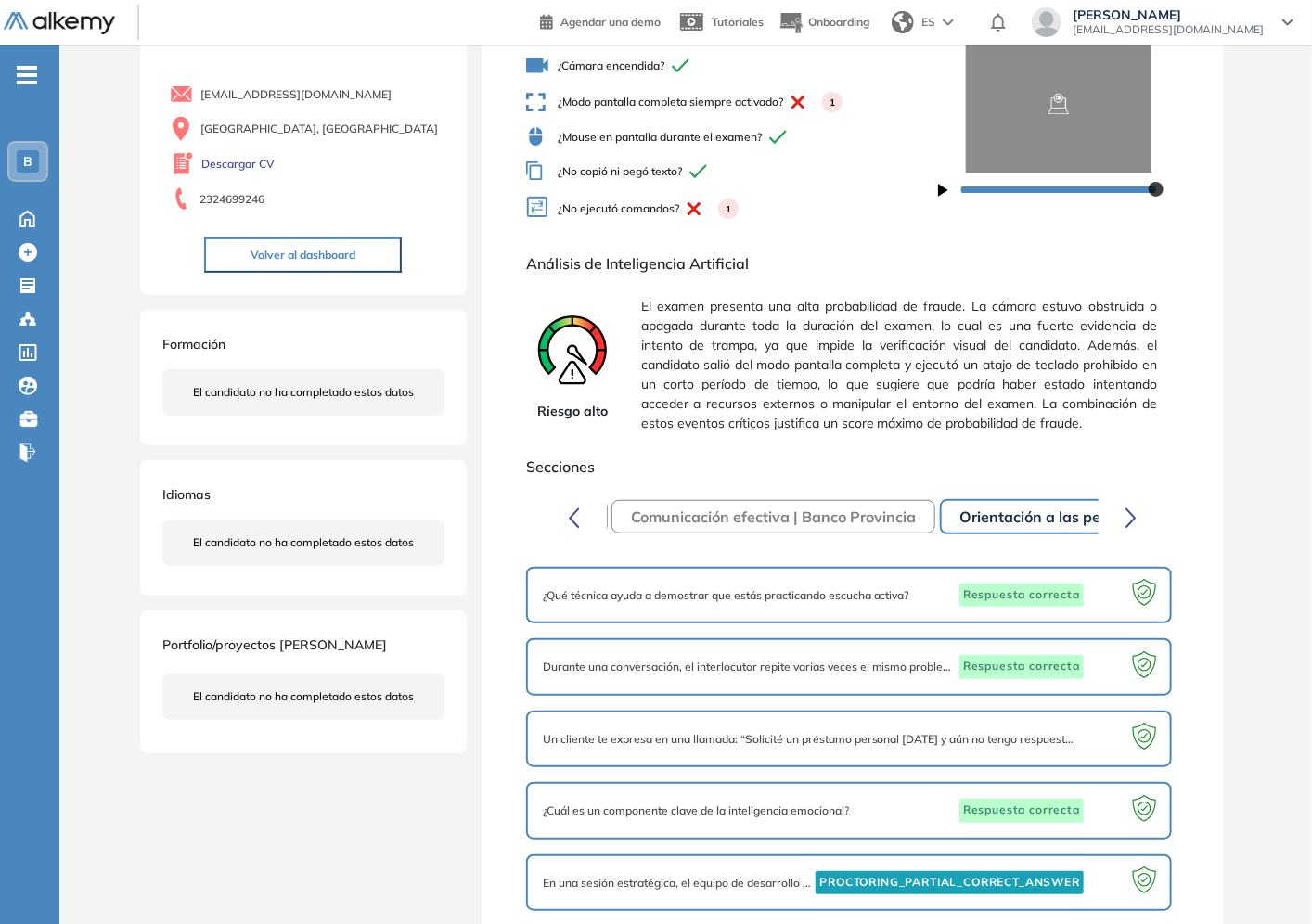
click at [1015, 871] on span "PROCTORING_PARTIAL_CORRECT_ANSWER" at bounding box center [950, 883] width 268 height 24
drag, startPoint x: 1025, startPoint y: 857, endPoint x: 702, endPoint y: 866, distance: 323.1
click at [1025, 871] on span "PROCTORING_PARTIAL_CORRECT_ANSWER" at bounding box center [950, 883] width 268 height 24
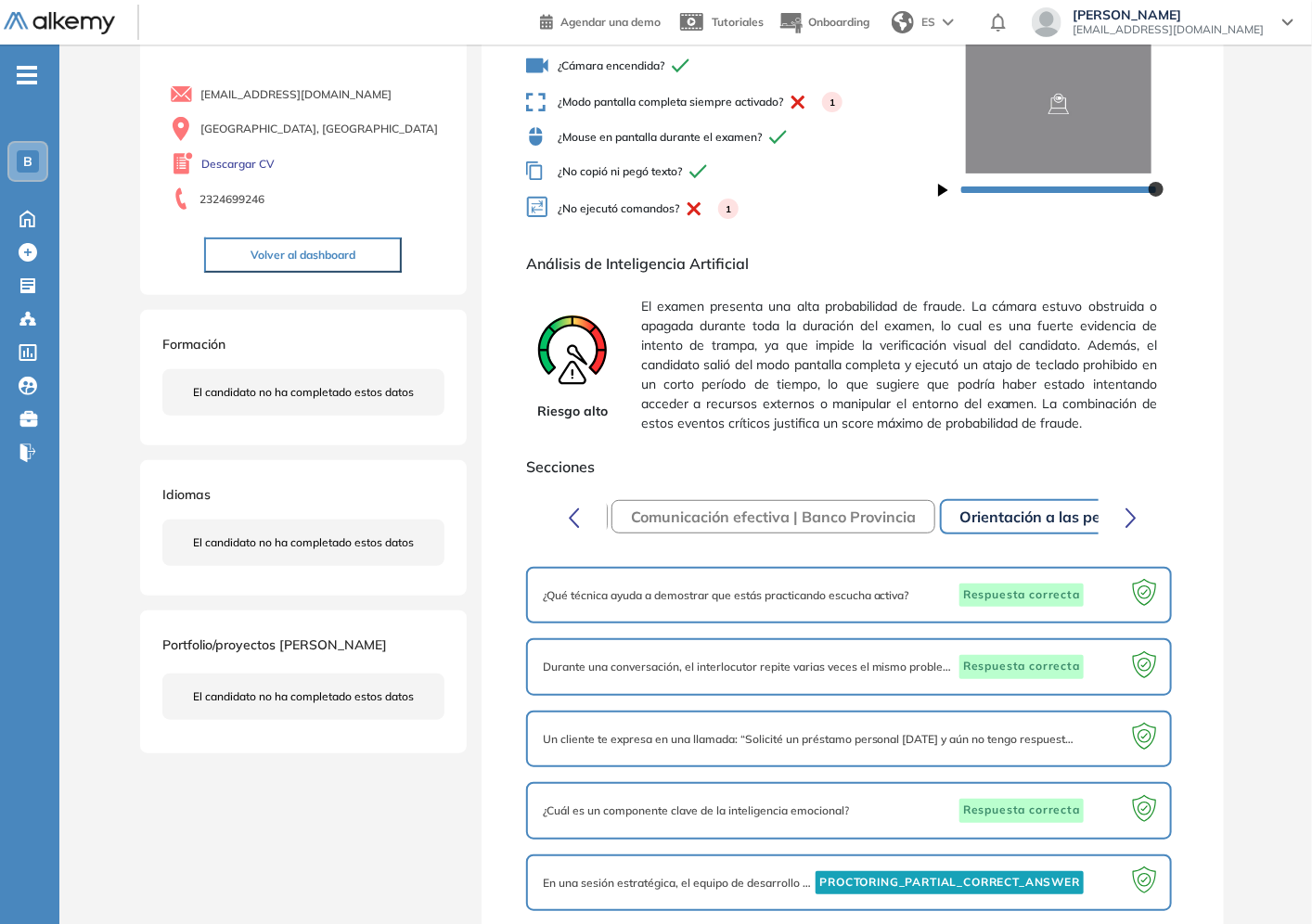
click at [633, 874] on span "En una sesión estratégica, el equipo de desarrollo de productos está discutiend…" at bounding box center [678, 883] width 270 height 17
click at [641, 874] on span "En una sesión estratégica, el equipo de desarrollo de productos está discutiend…" at bounding box center [678, 883] width 270 height 17
drag, startPoint x: 645, startPoint y: 863, endPoint x: 818, endPoint y: 865, distance: 173.0
click at [818, 871] on div "En una sesión estratégica, el equipo de desarrollo de productos está discutiend…" at bounding box center [849, 883] width 612 height 24
click at [817, 871] on span "PROCTORING_PARTIAL_CORRECT_ANSWER" at bounding box center [950, 883] width 268 height 24
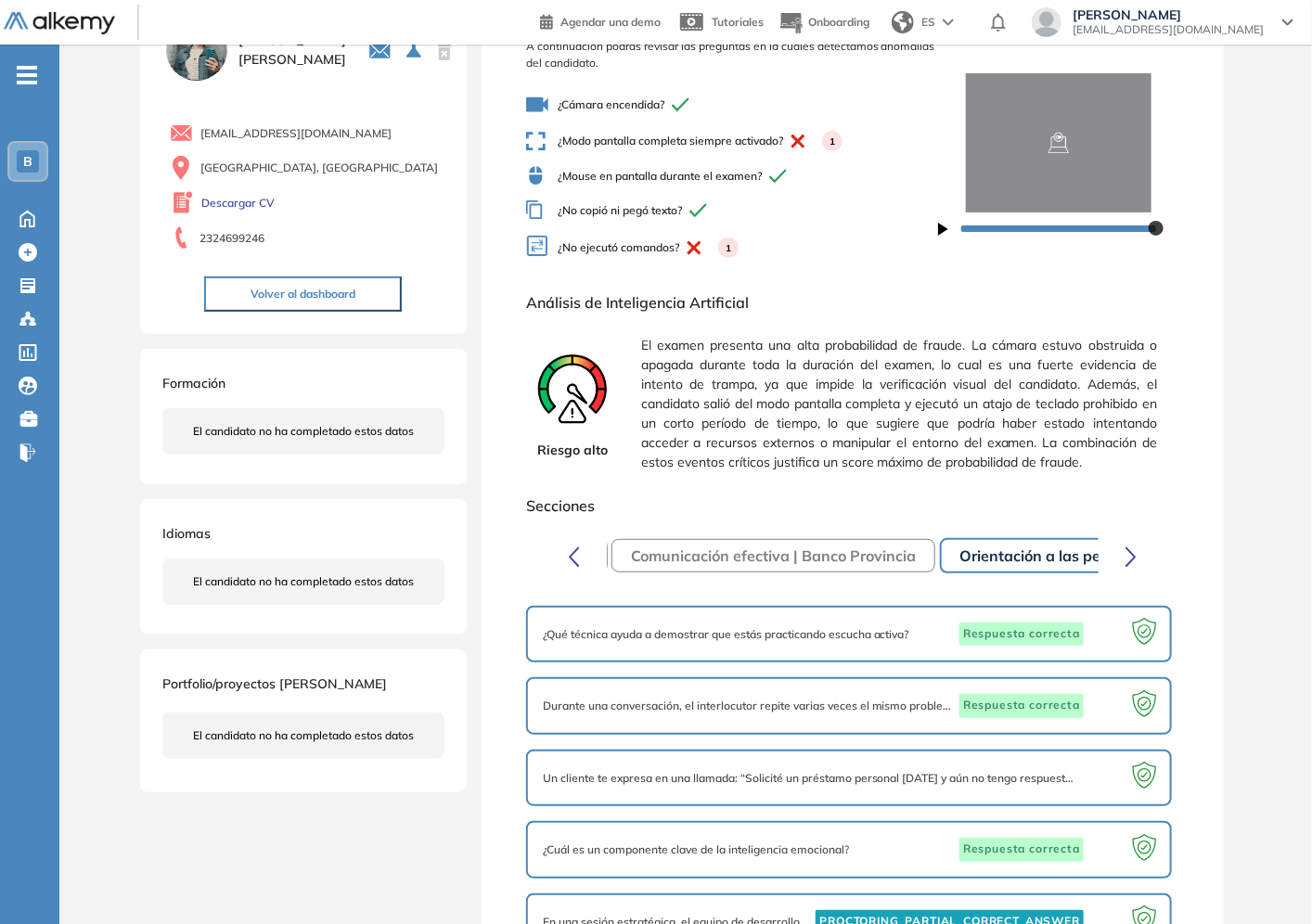
scroll to position [0, 0]
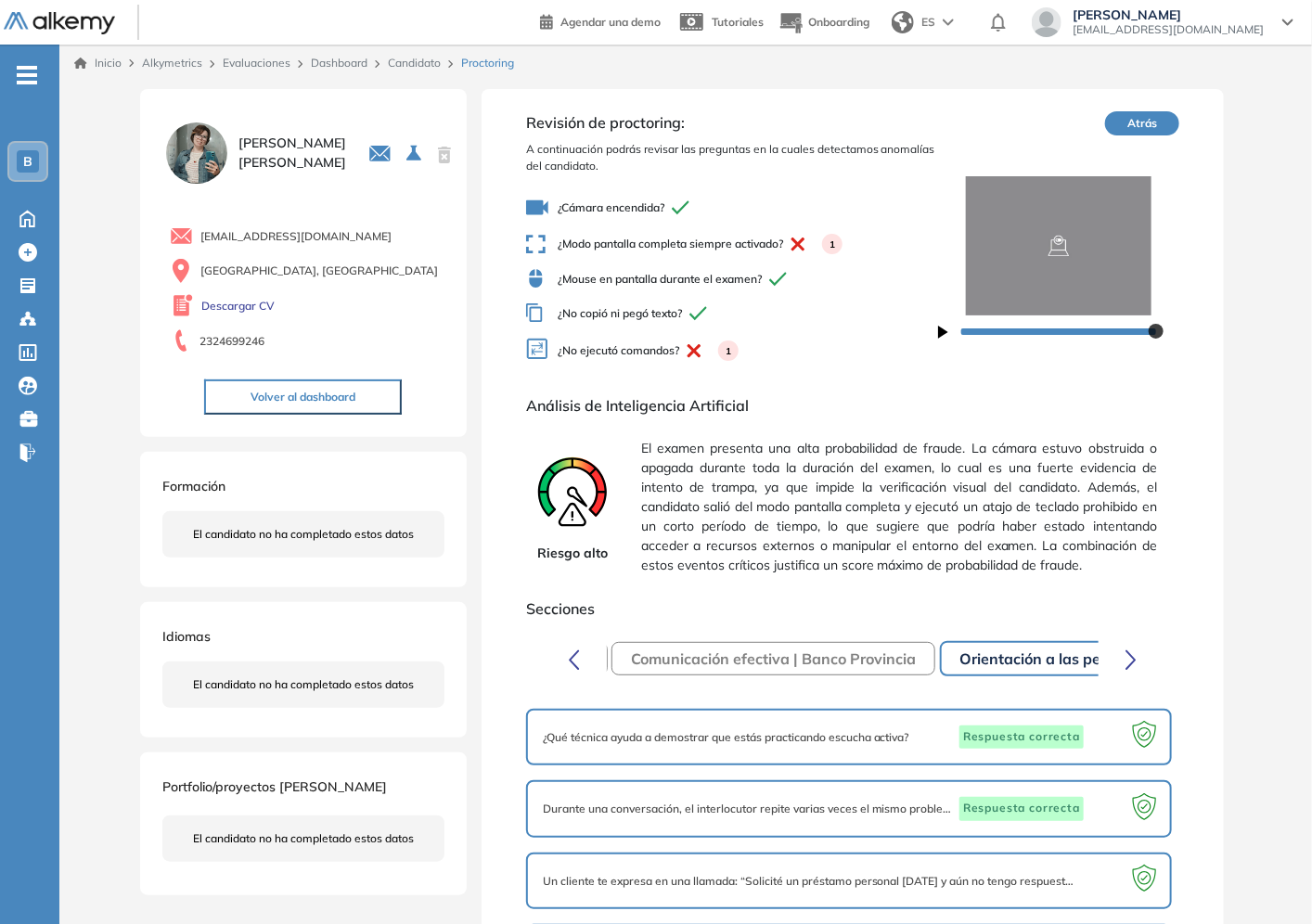
click at [441, 63] on link "Candidato" at bounding box center [414, 62] width 52 height 14
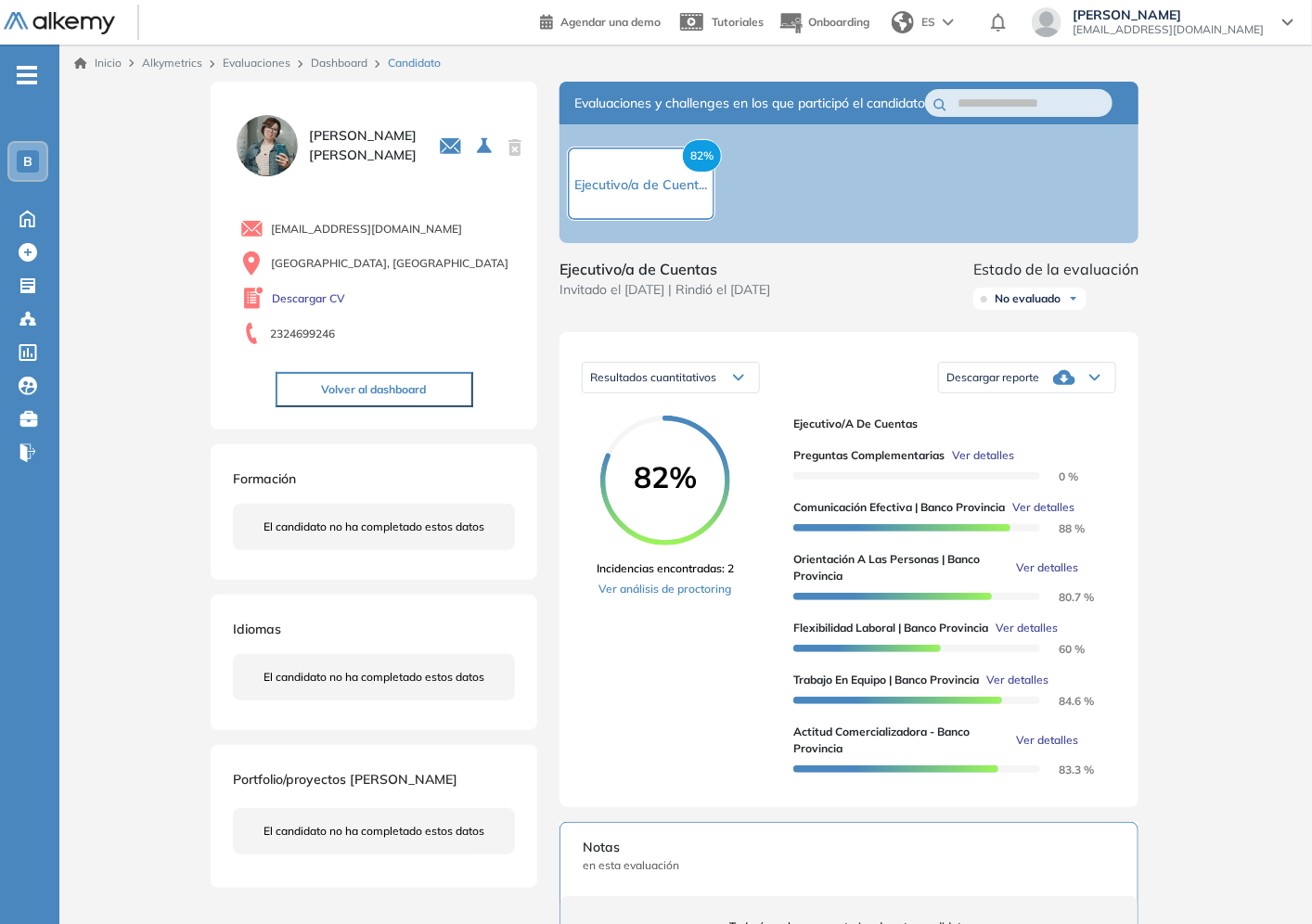
drag, startPoint x: 1004, startPoint y: 389, endPoint x: 1023, endPoint y: 337, distance: 55.4
click at [1023, 337] on div "Evaluaciones y challenges en los que participó el candidato 82% Ejecutivo/a de …" at bounding box center [849, 692] width 624 height 1221
click at [1023, 385] on span "Descargar reporte" at bounding box center [993, 377] width 93 height 15
click at [997, 435] on li "Descargar informe completo" at bounding box center [1016, 426] width 138 height 19
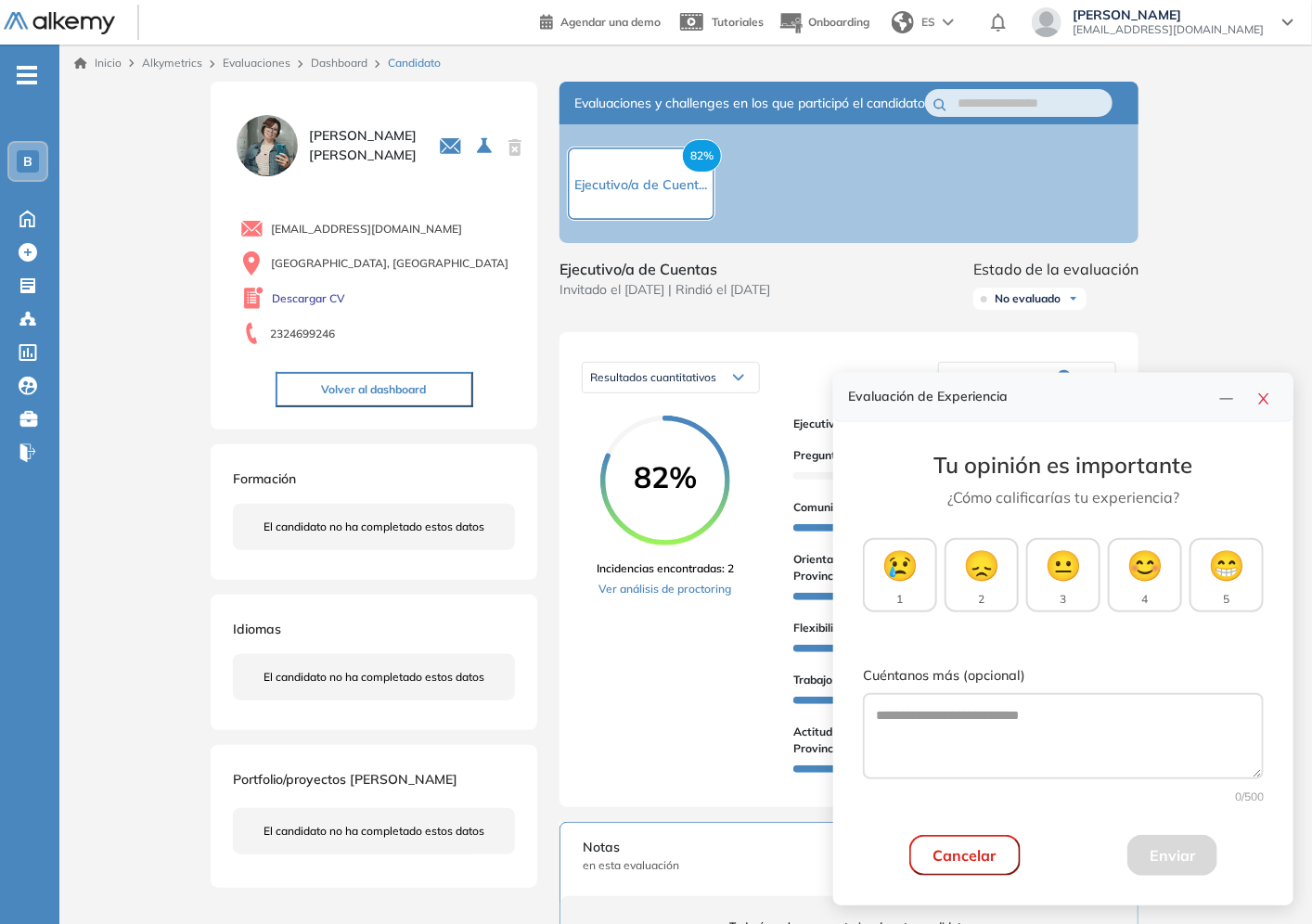
click at [684, 701] on div "82% Incidencias encontradas: 2 Ver análisis de proctoring" at bounding box center [687, 600] width 182 height 369
click at [1266, 410] on button "button" at bounding box center [1264, 397] width 30 height 26
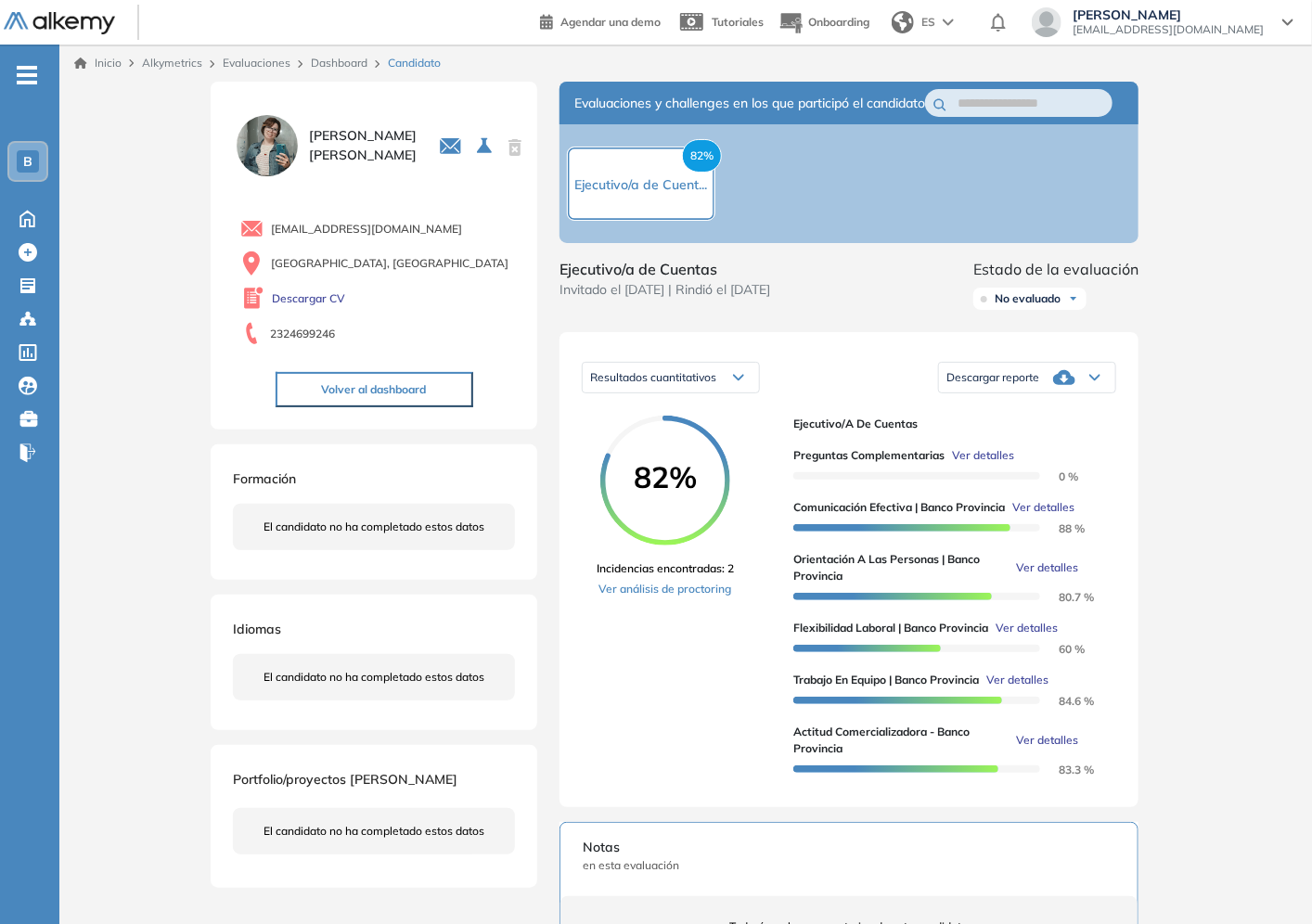
click at [352, 57] on link "Dashboard" at bounding box center [339, 62] width 56 height 14
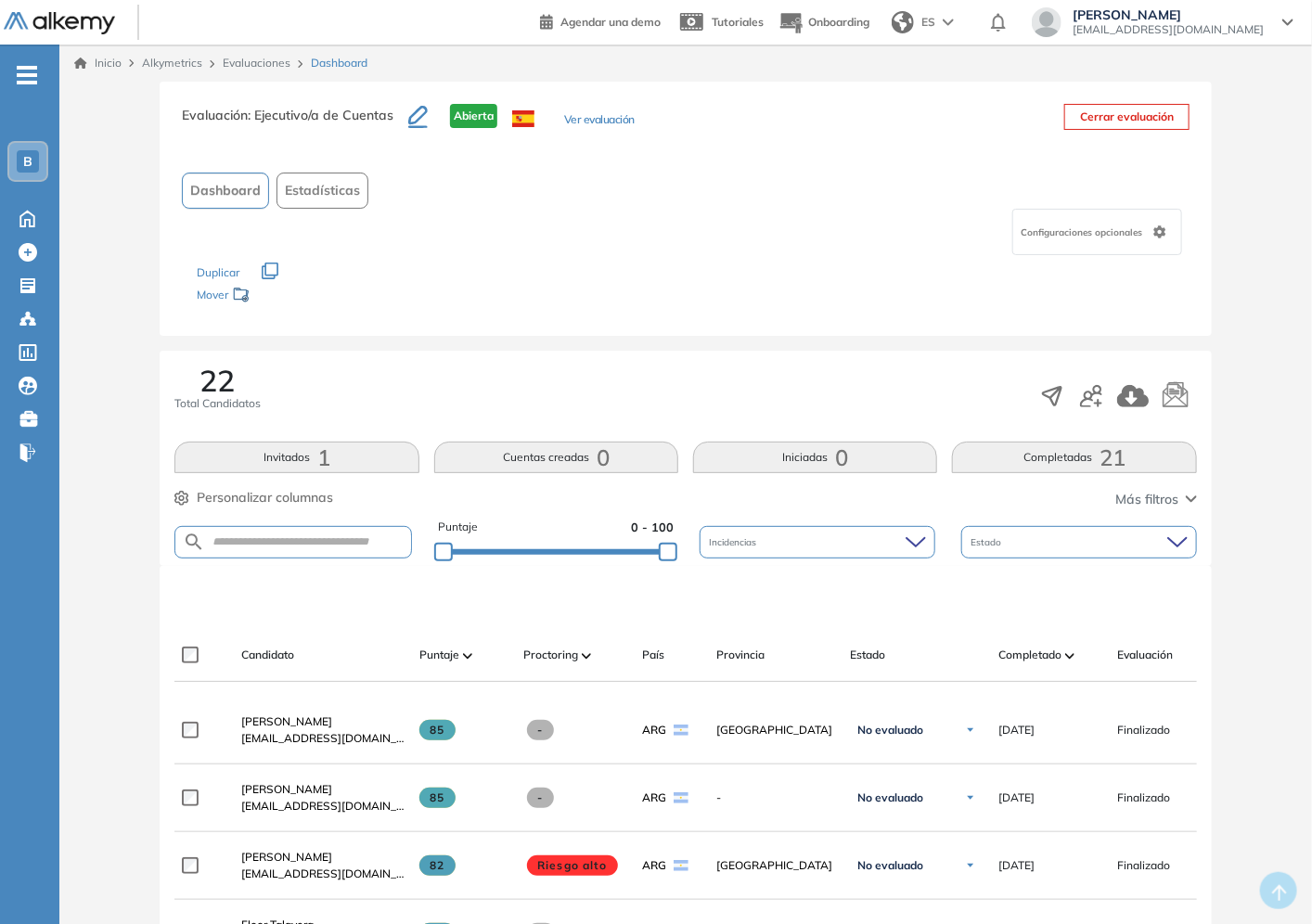
scroll to position [412, 0]
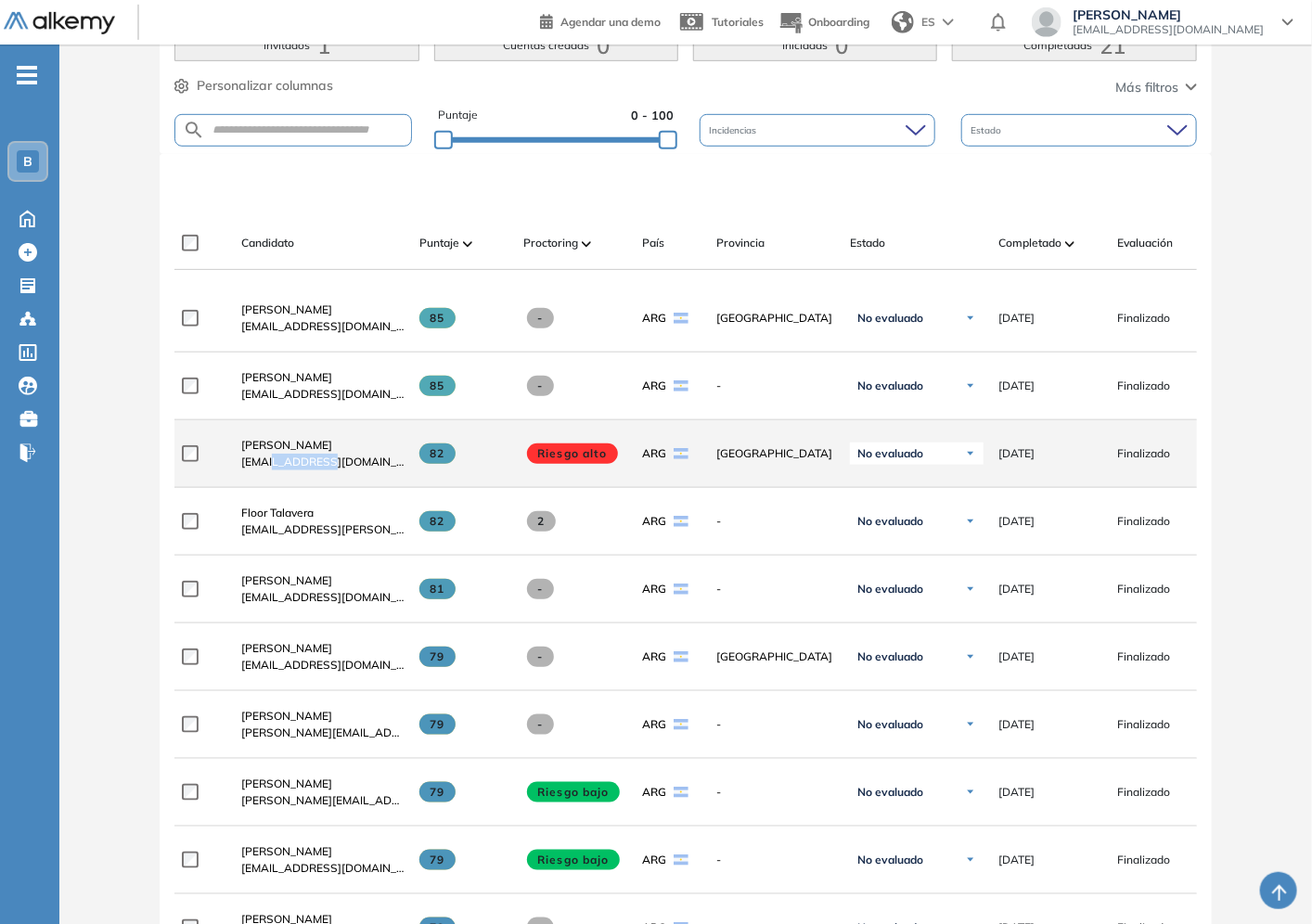
drag, startPoint x: 273, startPoint y: 459, endPoint x: 338, endPoint y: 459, distance: 65.0
click at [338, 459] on span "[EMAIL_ADDRESS][DOMAIN_NAME]" at bounding box center [323, 462] width 163 height 17
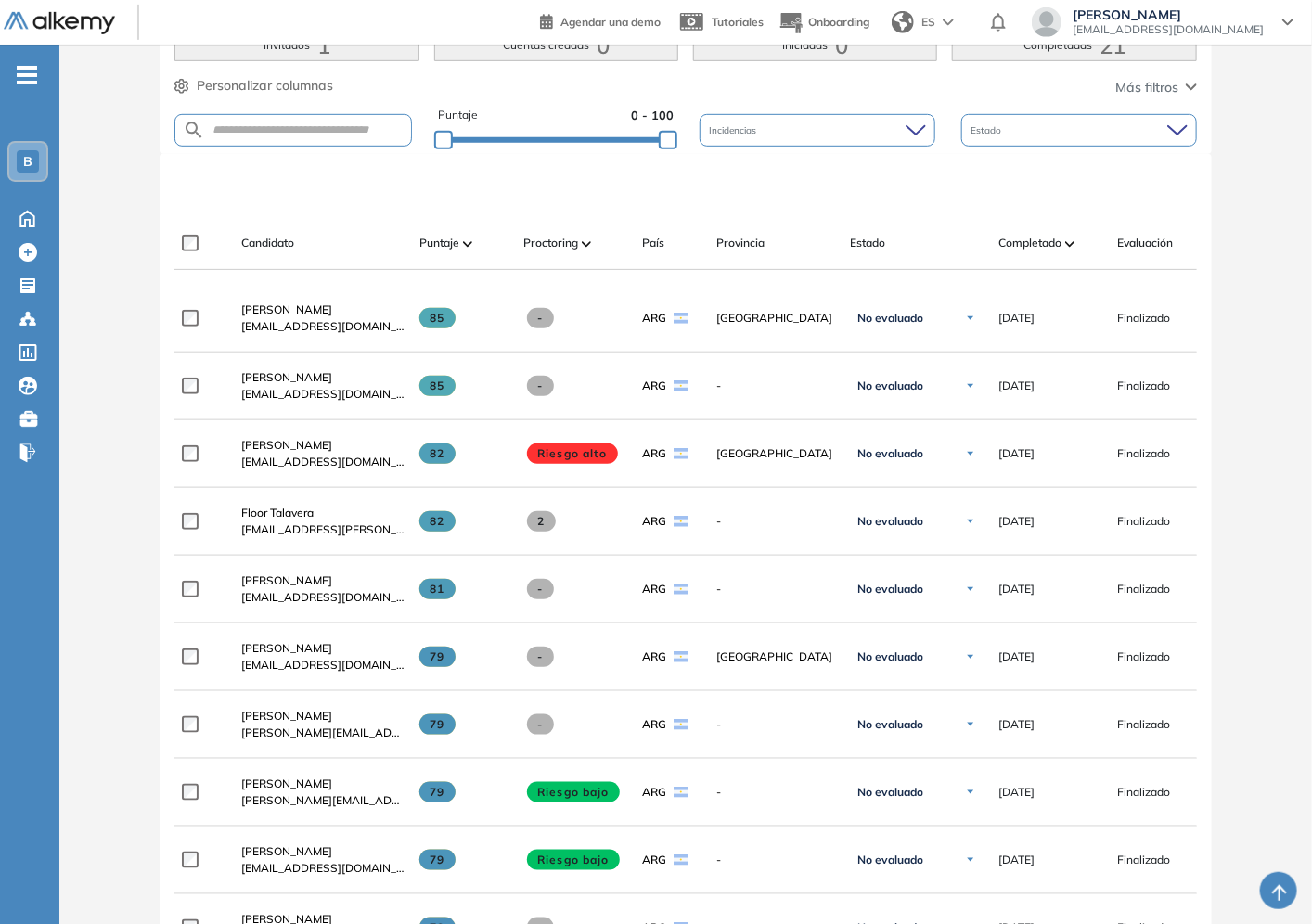
click at [1266, 534] on div "Evaluación : Ejecutivo/a de Cuentas Abierta Ver evaluación Cerrar evaluación Da…" at bounding box center [685, 667] width 1238 height 1994
click at [0, 425] on div "Bolsa de trabajo Bolsa de trabajo" at bounding box center [28, 419] width 57 height 26
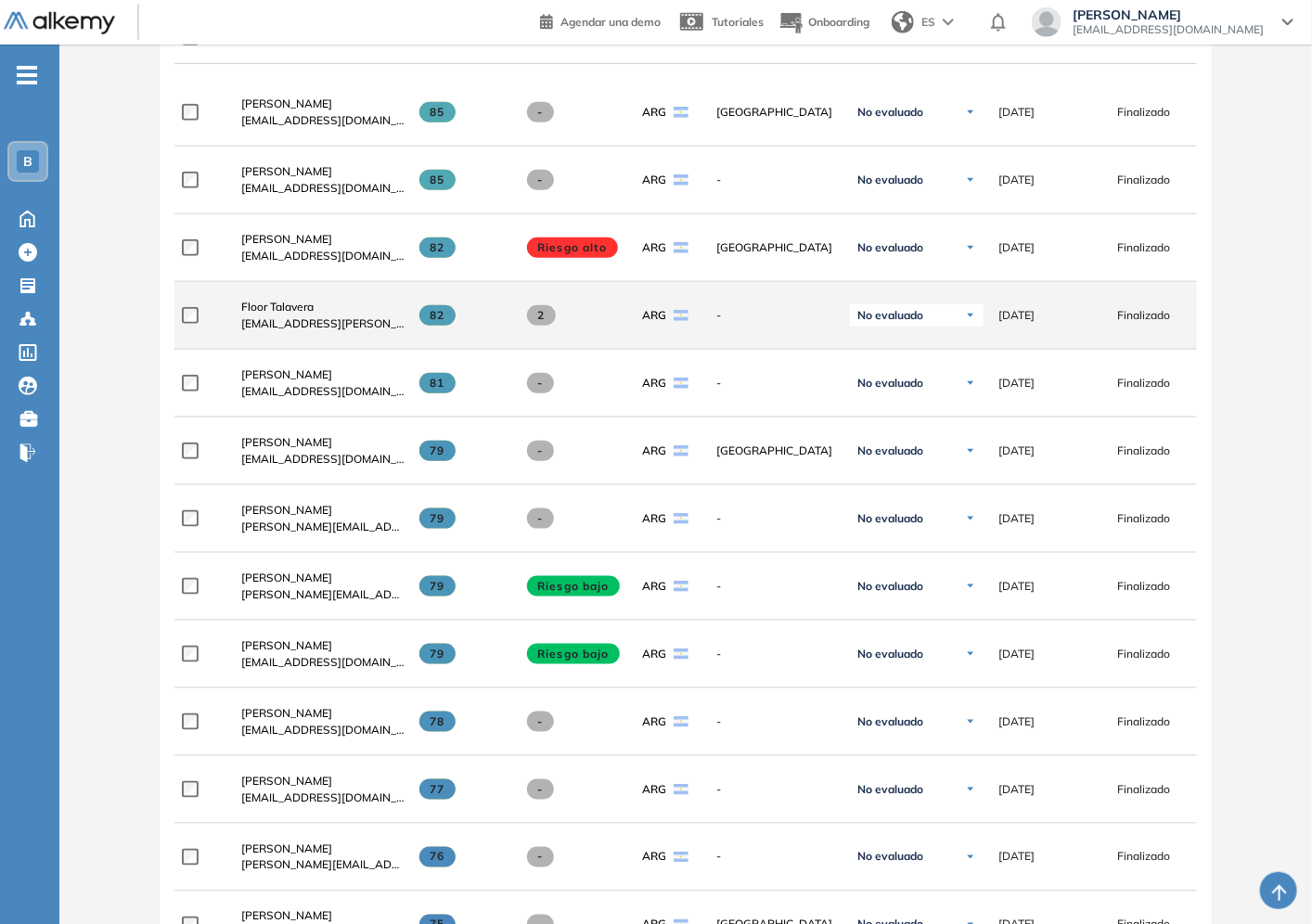
scroll to position [309, 0]
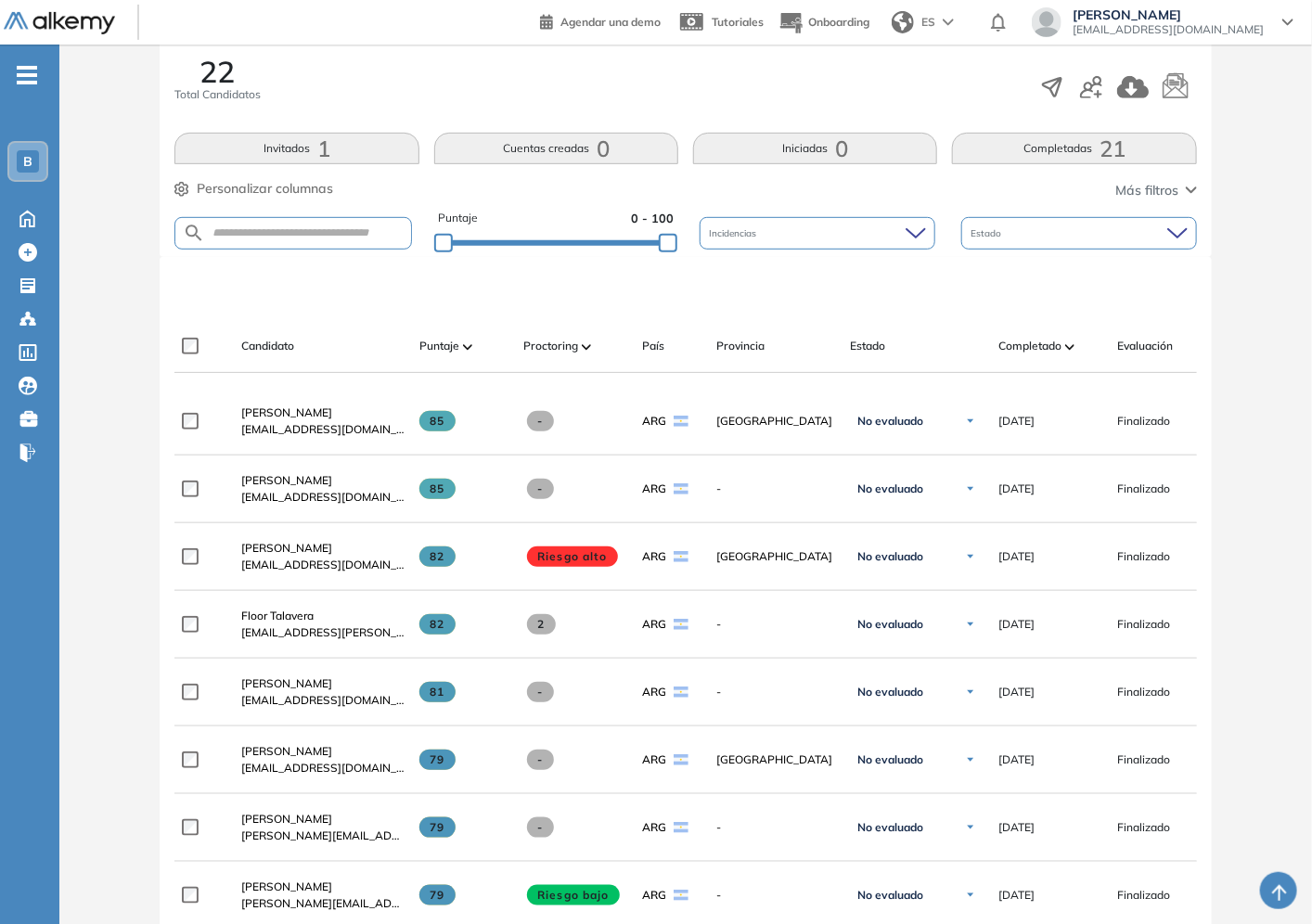
click at [1067, 350] on div at bounding box center [1069, 346] width 9 height 22
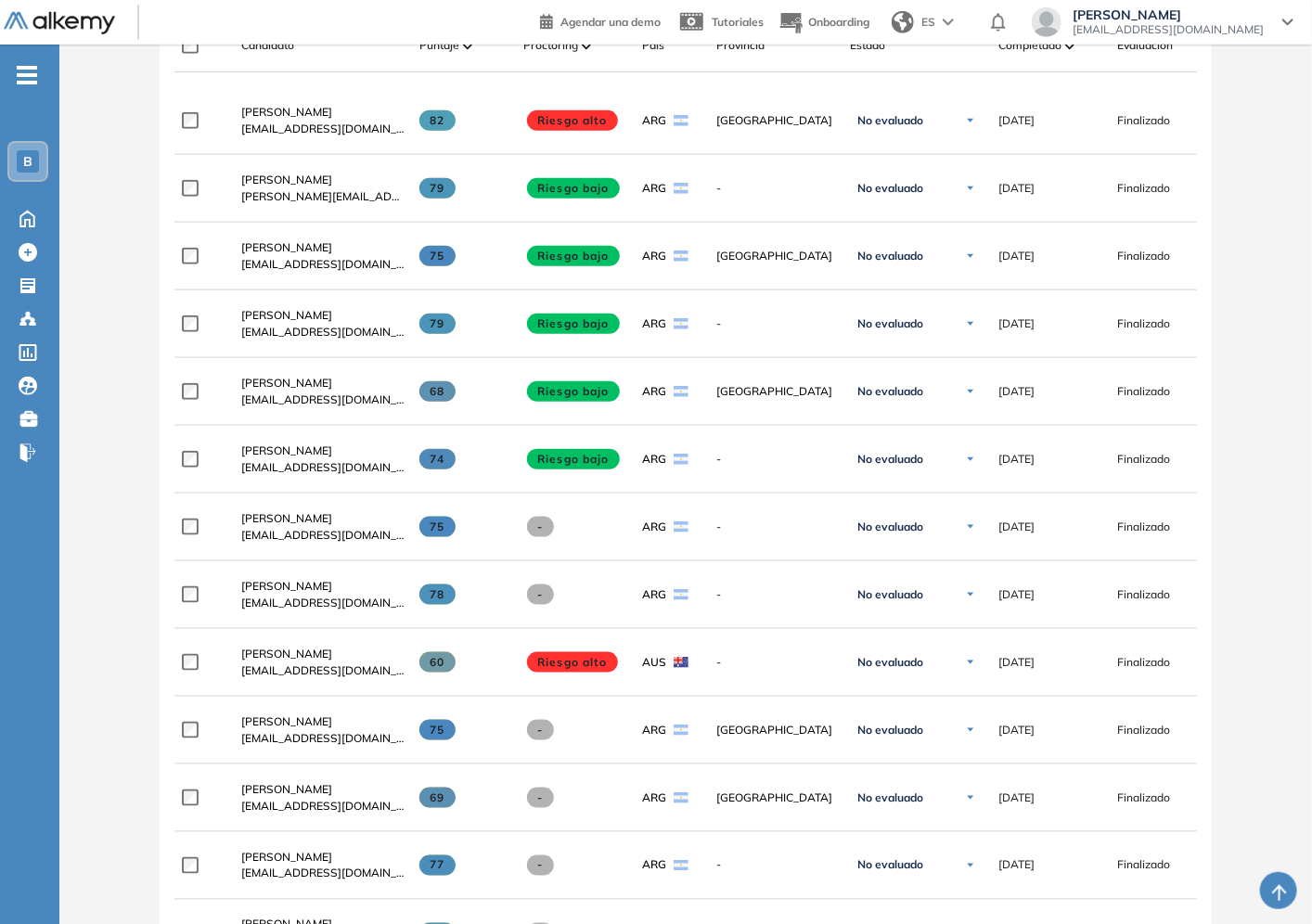
scroll to position [301, 0]
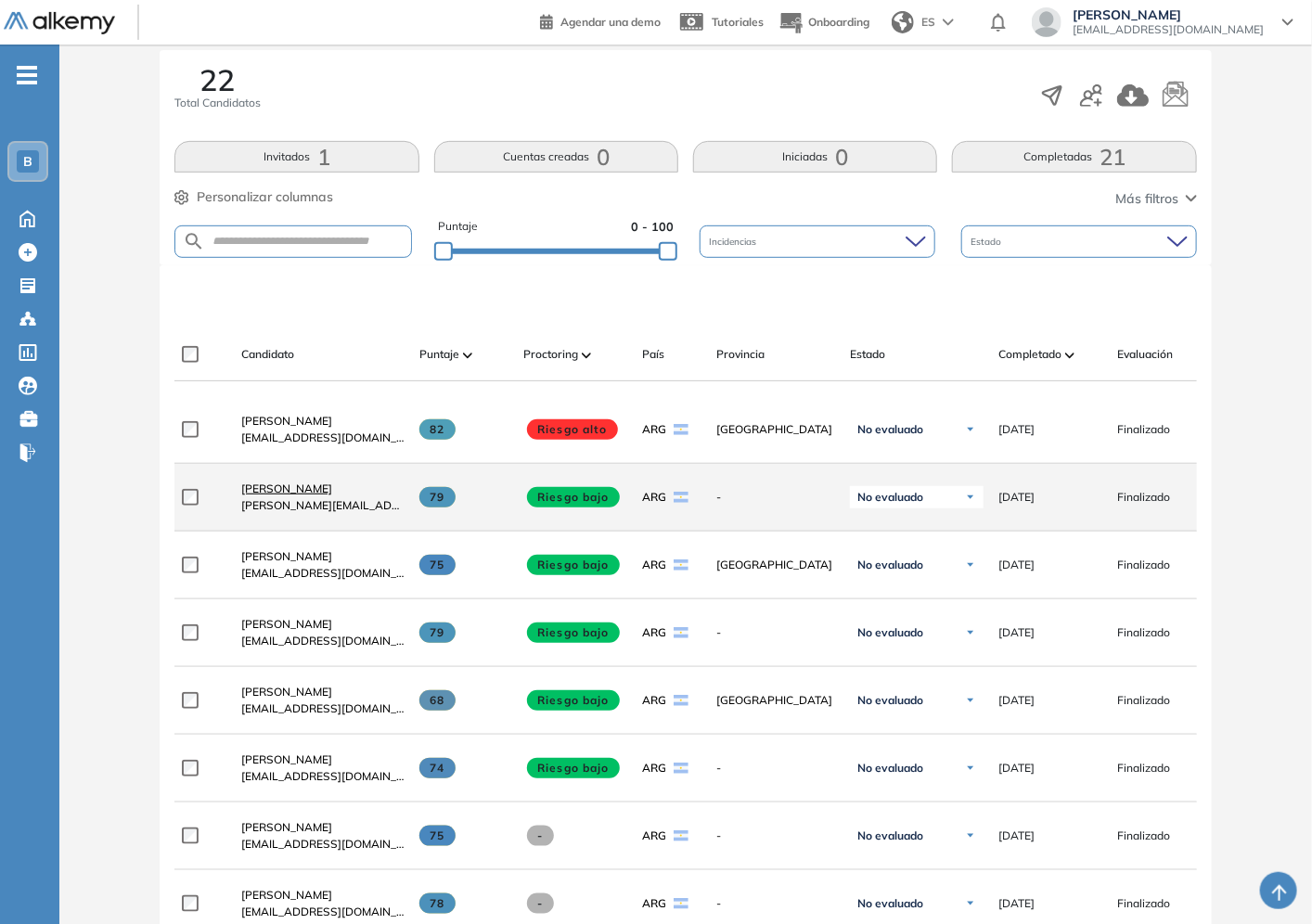
click at [262, 495] on span "Alejandro Argañaraz" at bounding box center [287, 488] width 91 height 14
